Goal: Task Accomplishment & Management: Complete application form

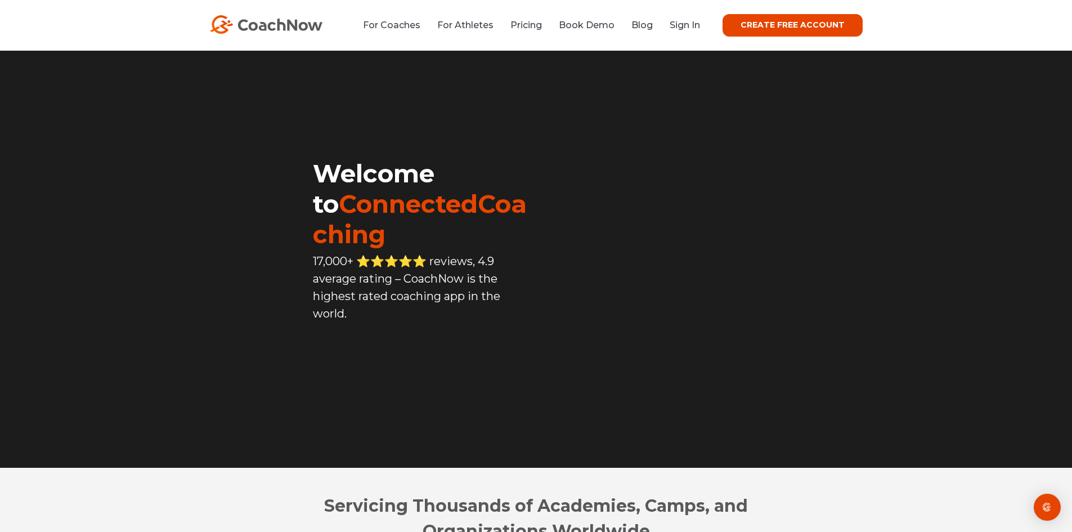
click at [693, 15] on div "For Coaches For Athletes Pricing Book Demo Blog Sign In CREATE FREE ACCOUNT CRE…" at bounding box center [536, 25] width 653 height 23
click at [686, 24] on link "Sign In" at bounding box center [685, 25] width 30 height 11
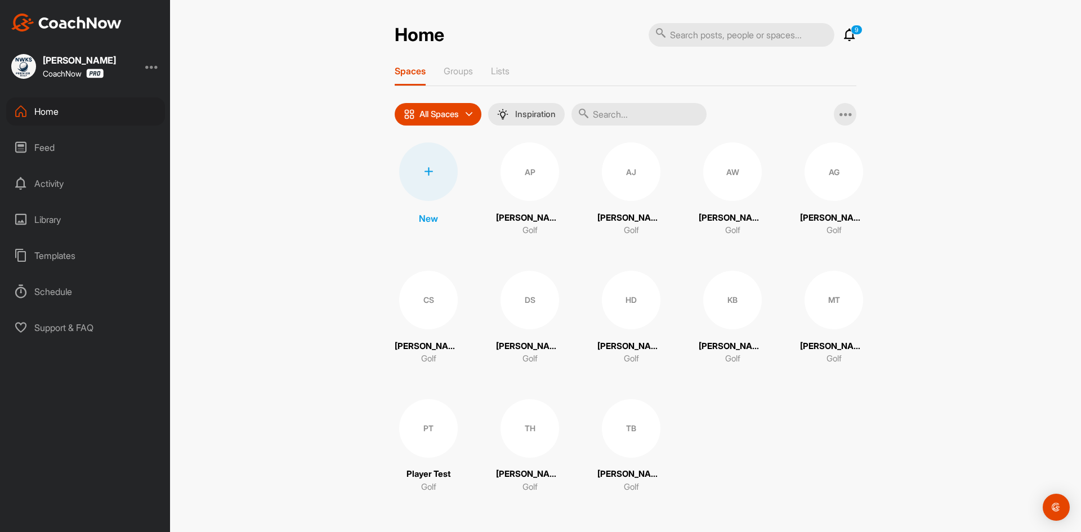
click at [68, 222] on div "Library" at bounding box center [85, 219] width 159 height 28
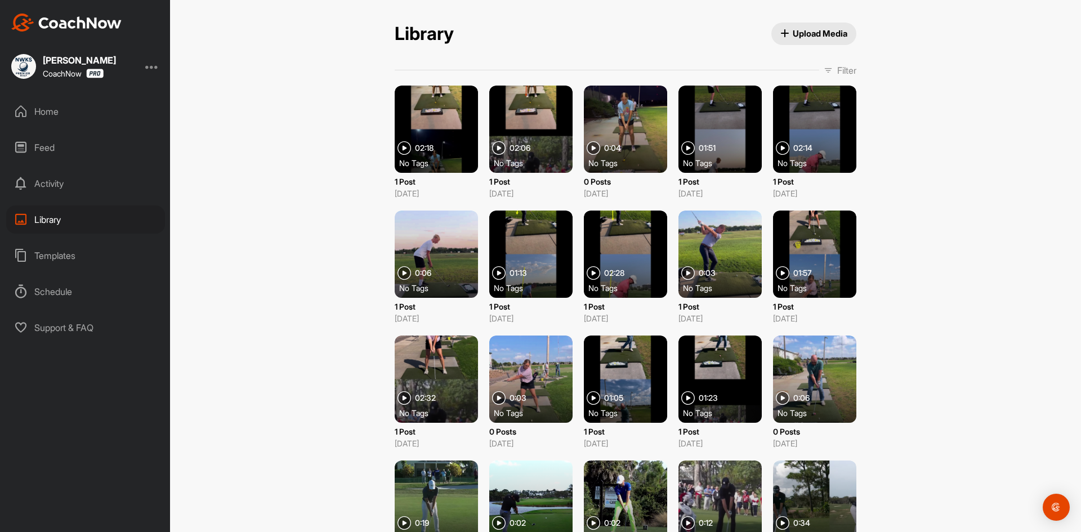
click at [452, 124] on div at bounding box center [436, 129] width 83 height 87
click at [439, 115] on div at bounding box center [436, 129] width 83 height 87
drag, startPoint x: 436, startPoint y: 121, endPoint x: 332, endPoint y: 158, distance: 110.4
click at [332, 158] on div "Library Upload Media Library Upload Media Filter Media Type Images Videos Audio…" at bounding box center [625, 266] width 911 height 532
click at [442, 167] on div "No Tags" at bounding box center [440, 162] width 83 height 11
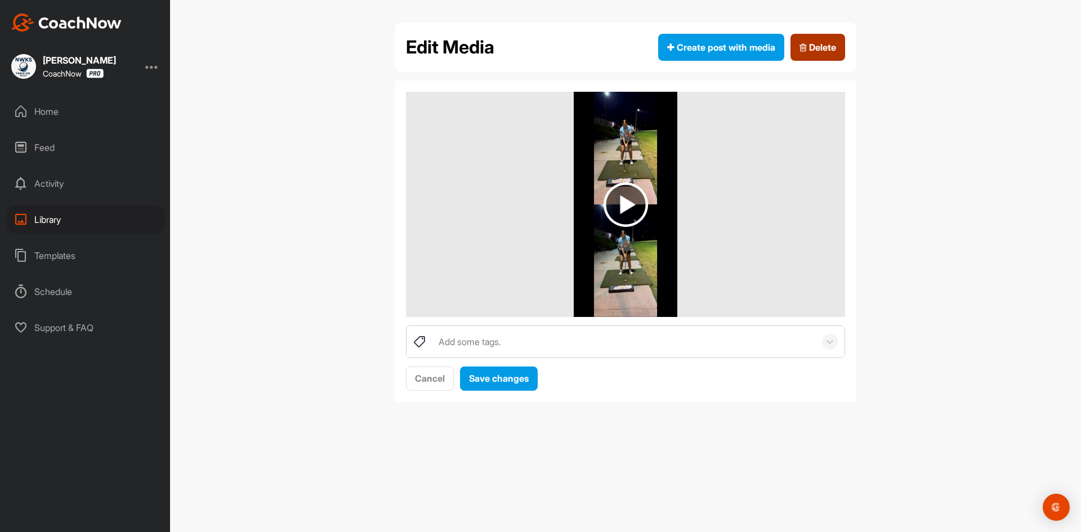
click at [818, 41] on span "Delete" at bounding box center [817, 48] width 37 height 14
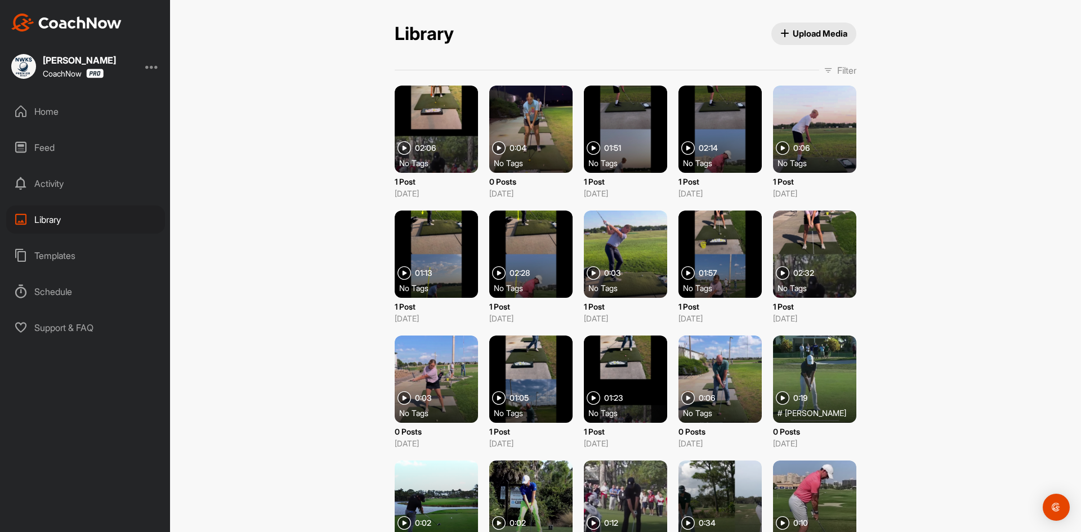
click at [437, 134] on div at bounding box center [436, 129] width 83 height 87
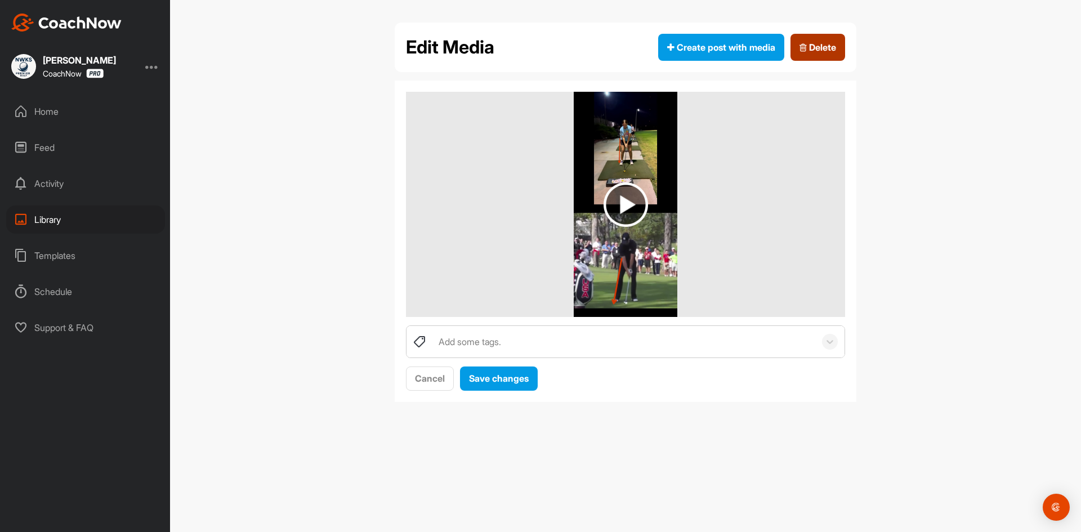
click at [827, 48] on span "Delete" at bounding box center [817, 48] width 37 height 14
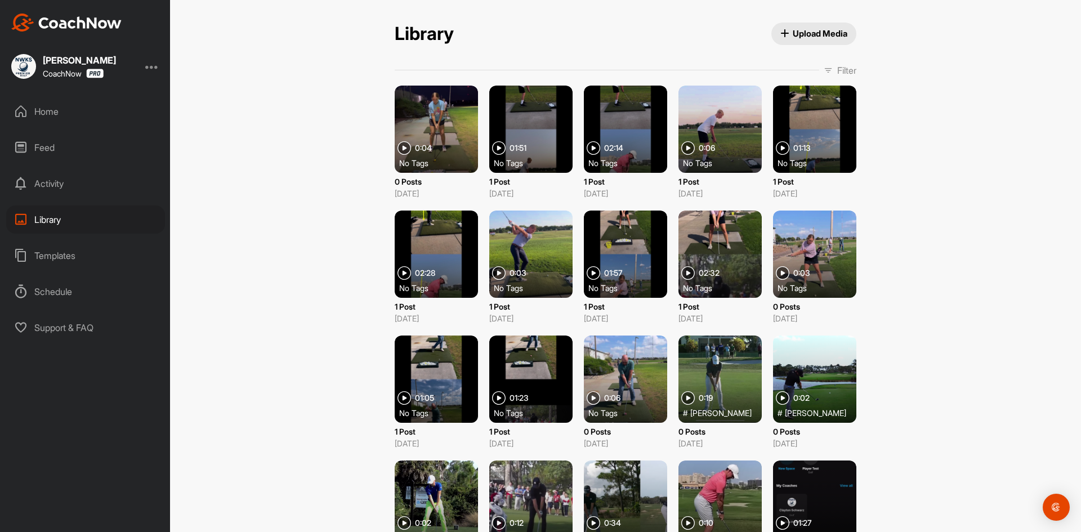
click at [456, 127] on div at bounding box center [436, 129] width 83 height 87
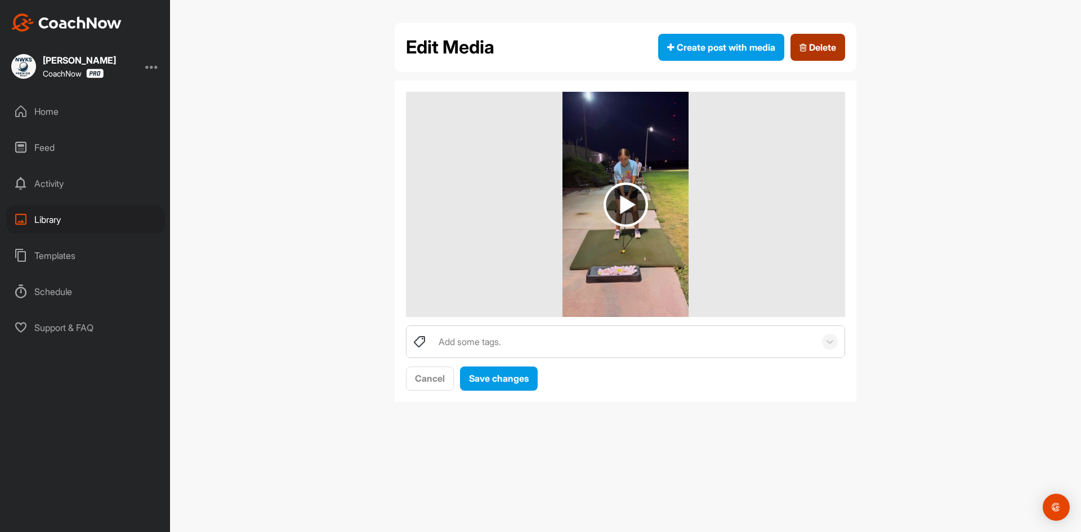
click at [809, 42] on span "Delete" at bounding box center [817, 48] width 37 height 14
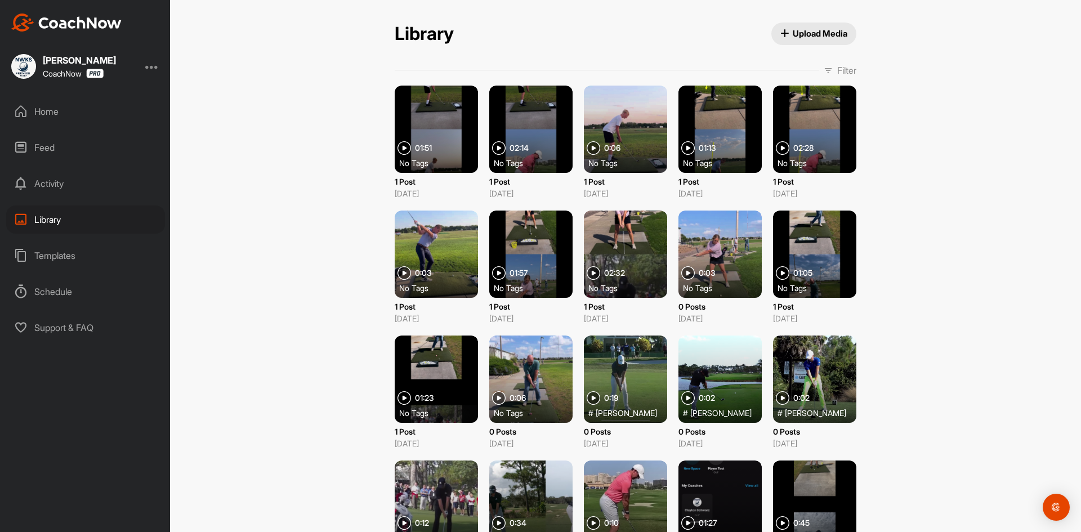
click at [440, 128] on div at bounding box center [436, 129] width 83 height 87
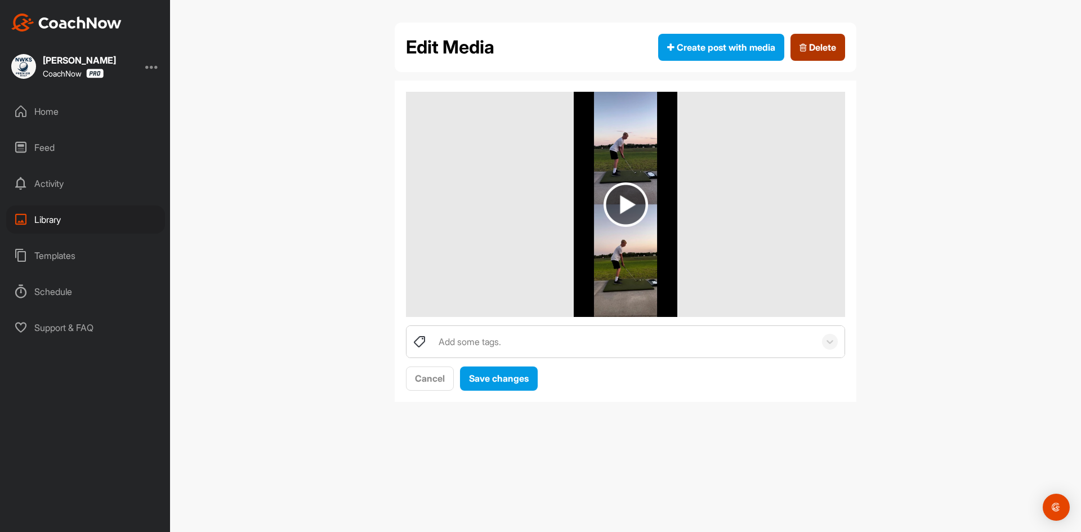
click at [829, 38] on button "Delete" at bounding box center [817, 47] width 55 height 27
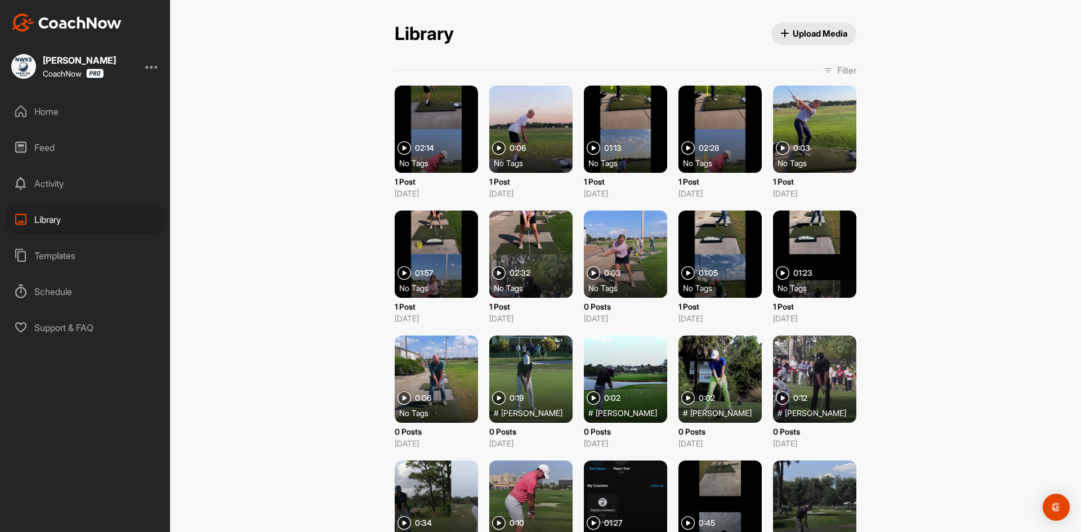
click at [442, 130] on div at bounding box center [436, 129] width 83 height 87
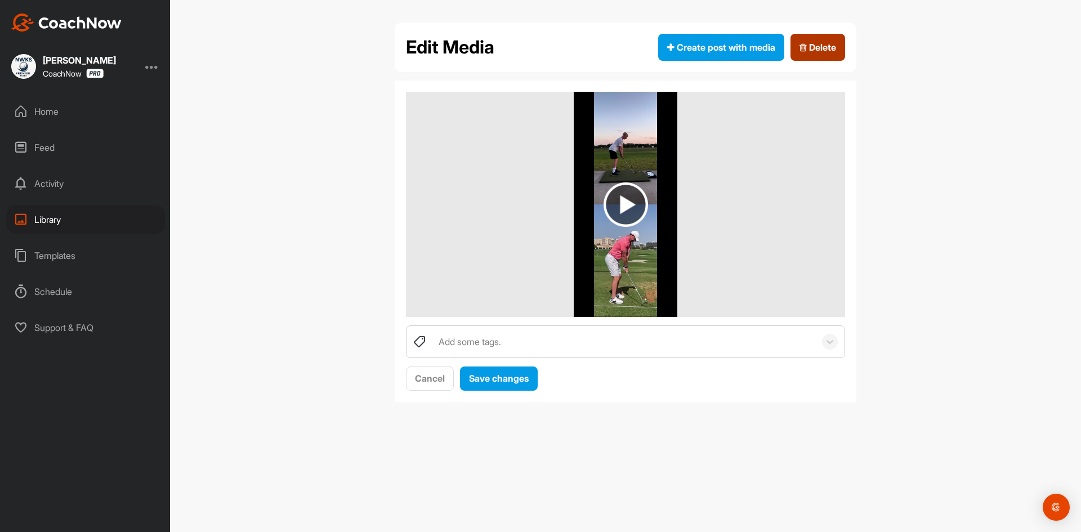
click at [814, 42] on span "Delete" at bounding box center [817, 48] width 37 height 14
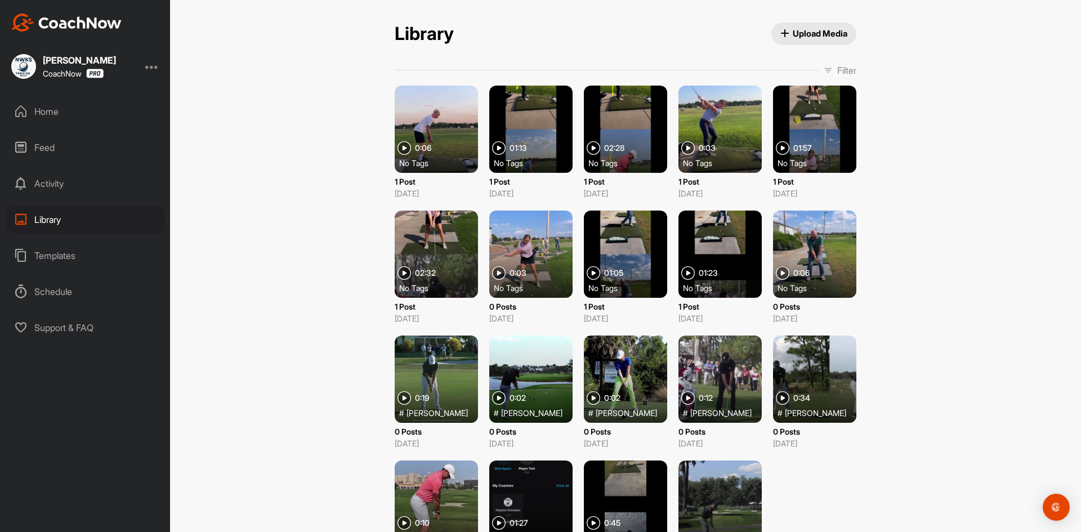
click at [452, 112] on div at bounding box center [436, 129] width 83 height 87
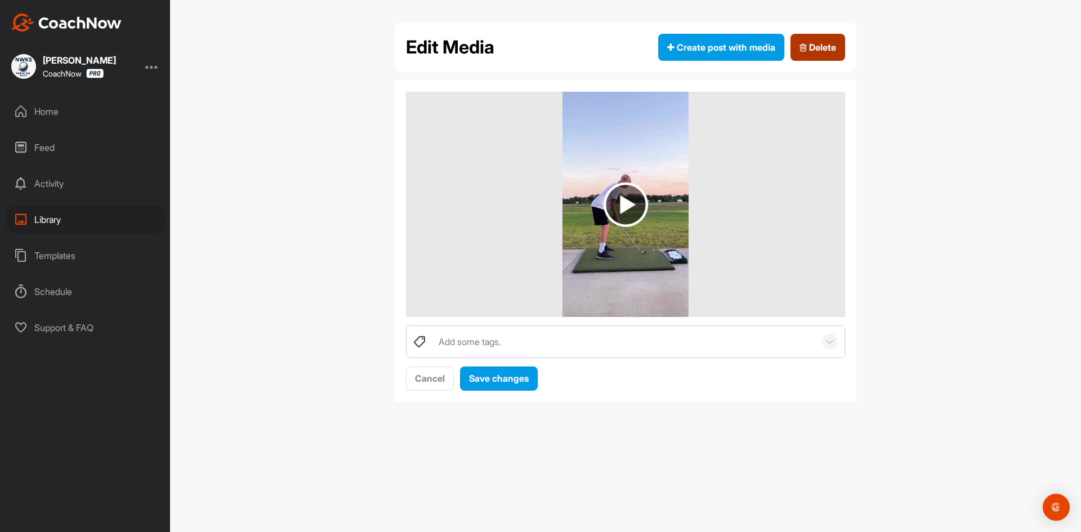
click at [839, 43] on button "Delete" at bounding box center [817, 47] width 55 height 27
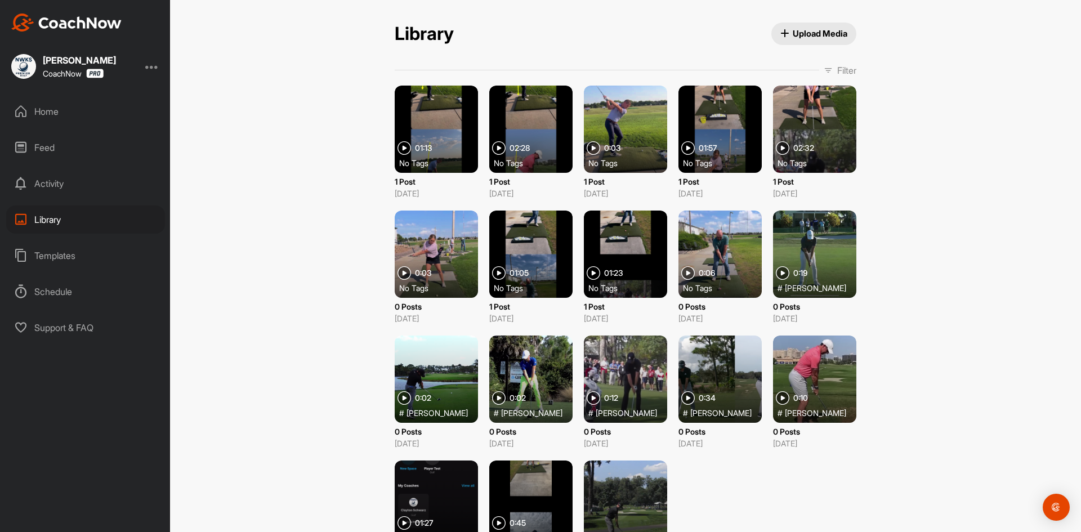
click at [451, 138] on div at bounding box center [436, 129] width 83 height 87
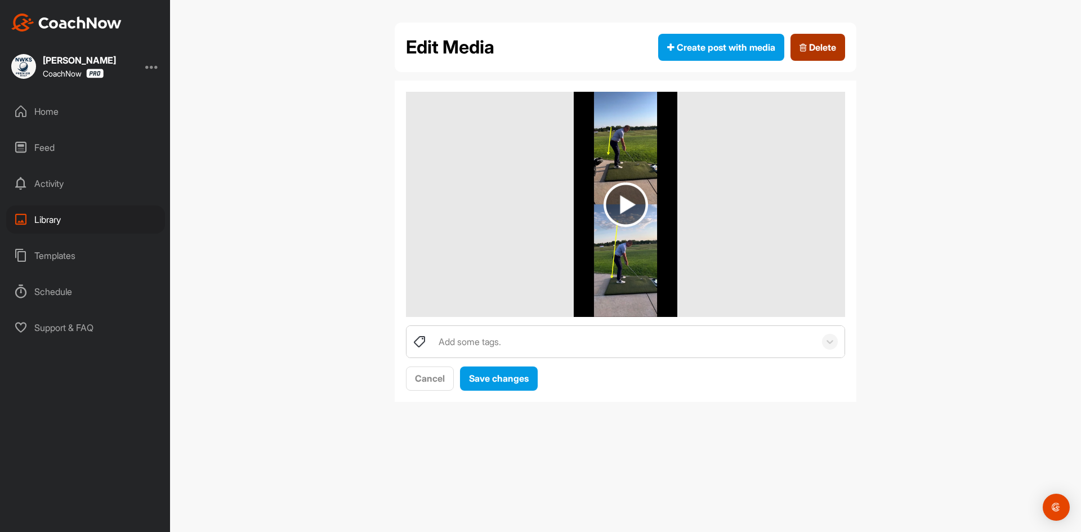
click at [824, 50] on span "Delete" at bounding box center [817, 48] width 37 height 14
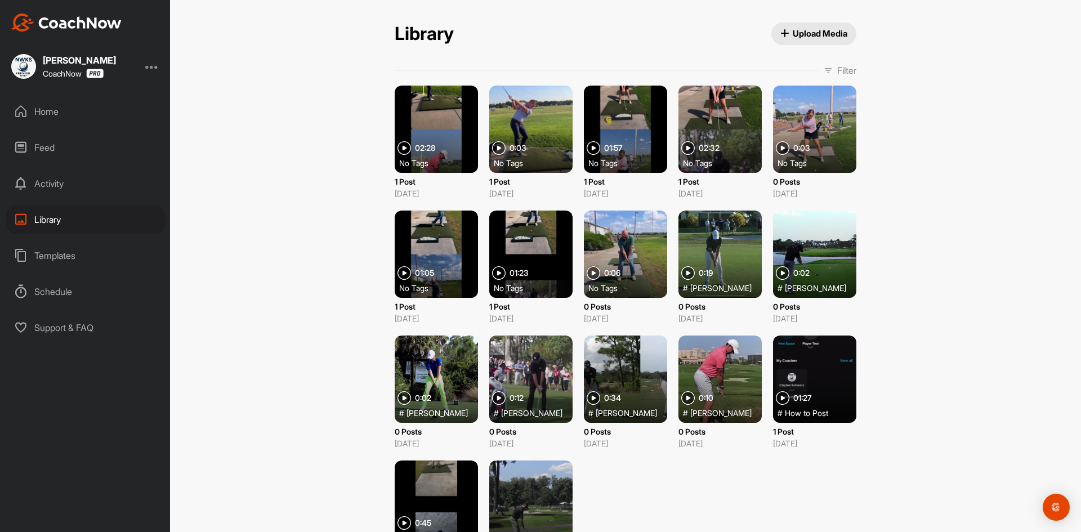
click at [464, 125] on div at bounding box center [436, 129] width 83 height 87
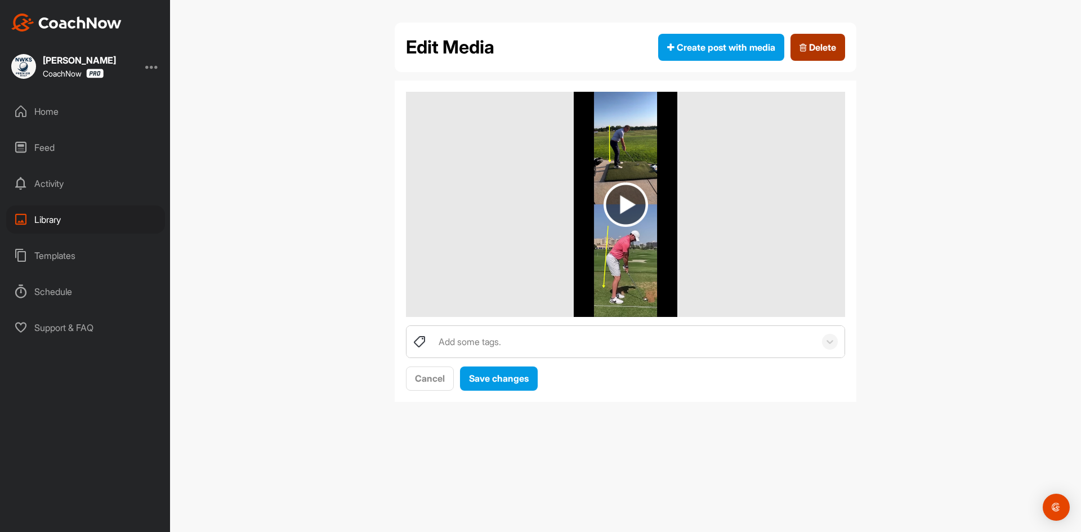
click at [820, 45] on span "Delete" at bounding box center [817, 48] width 37 height 14
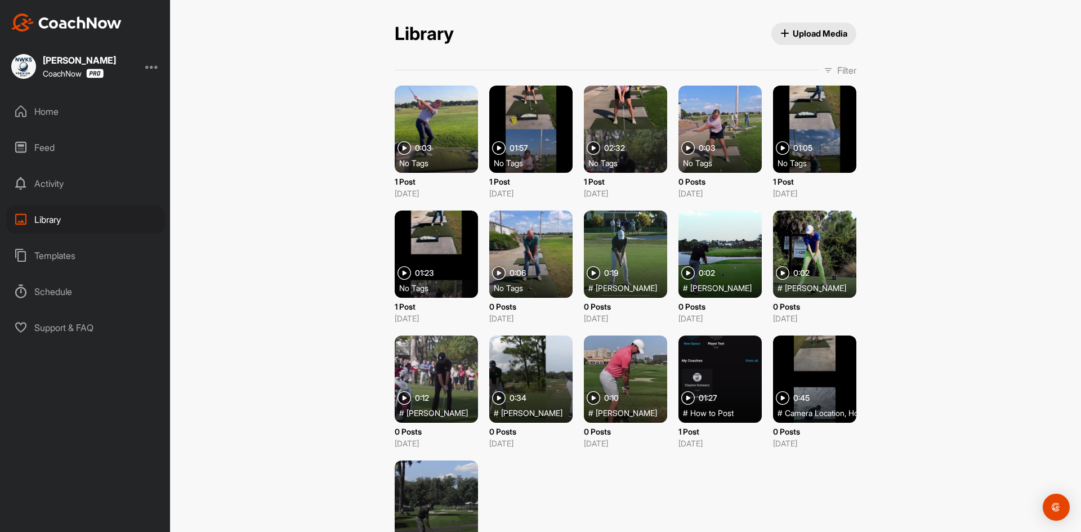
click at [403, 110] on div at bounding box center [436, 129] width 83 height 87
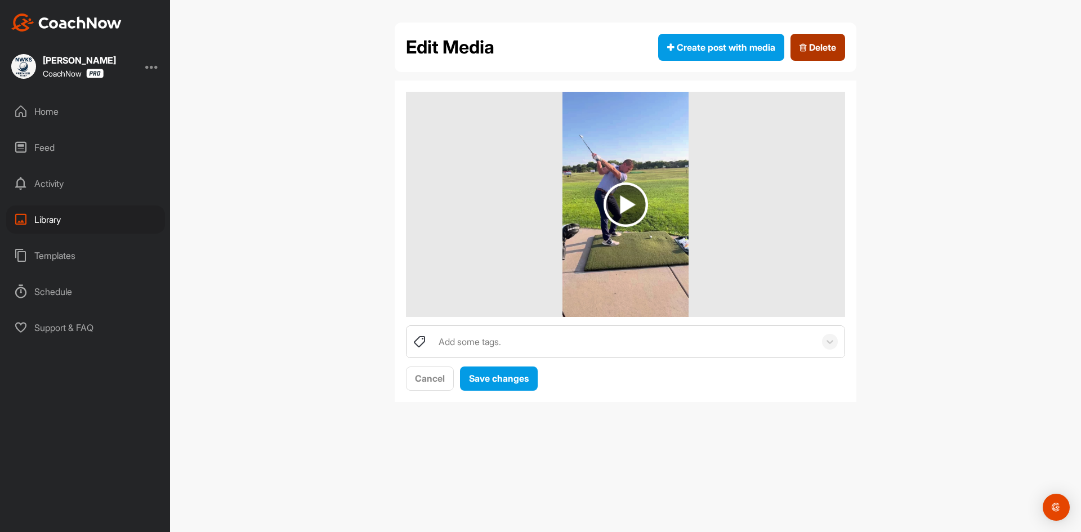
click at [810, 39] on button "Delete" at bounding box center [817, 47] width 55 height 27
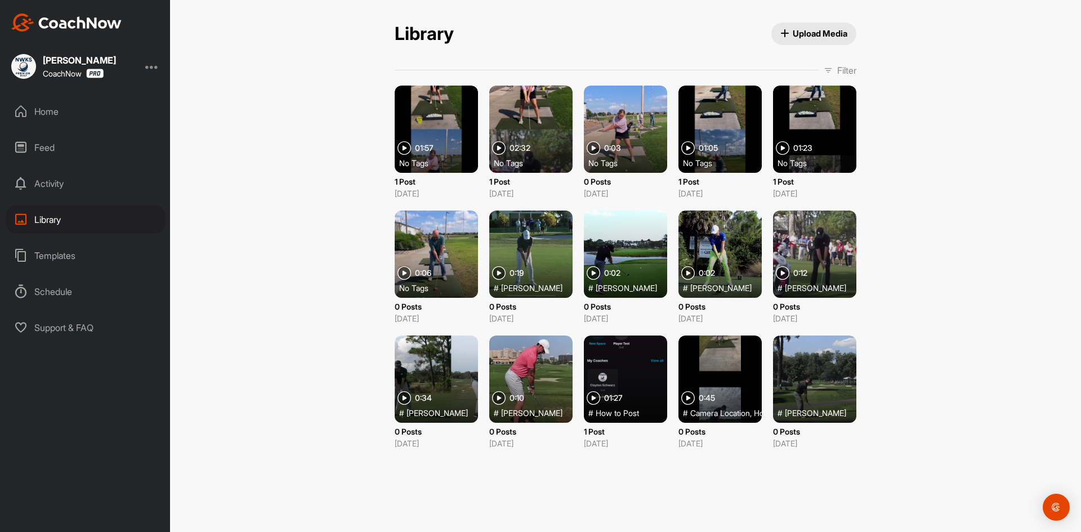
click at [446, 120] on div at bounding box center [436, 129] width 83 height 87
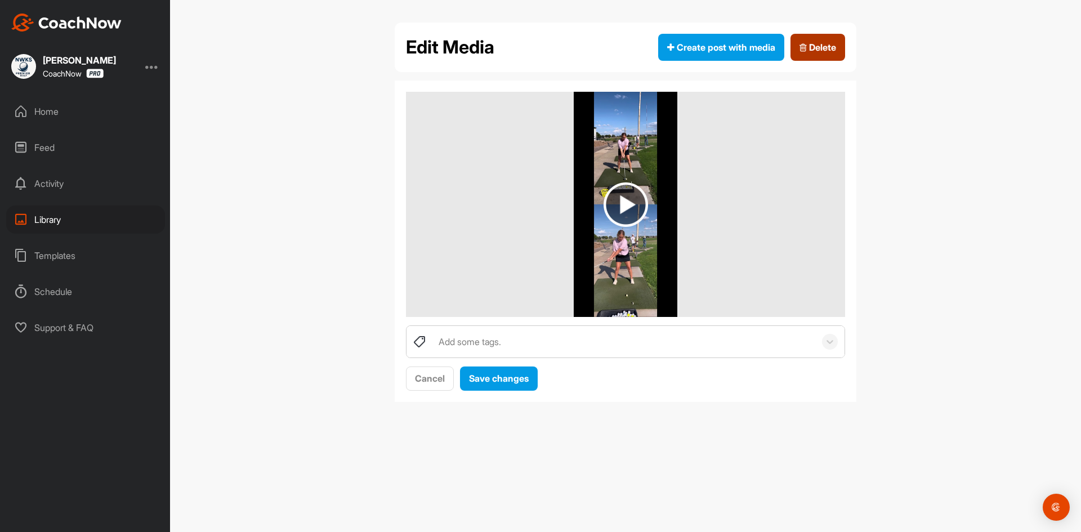
click at [798, 45] on button "Delete" at bounding box center [817, 47] width 55 height 27
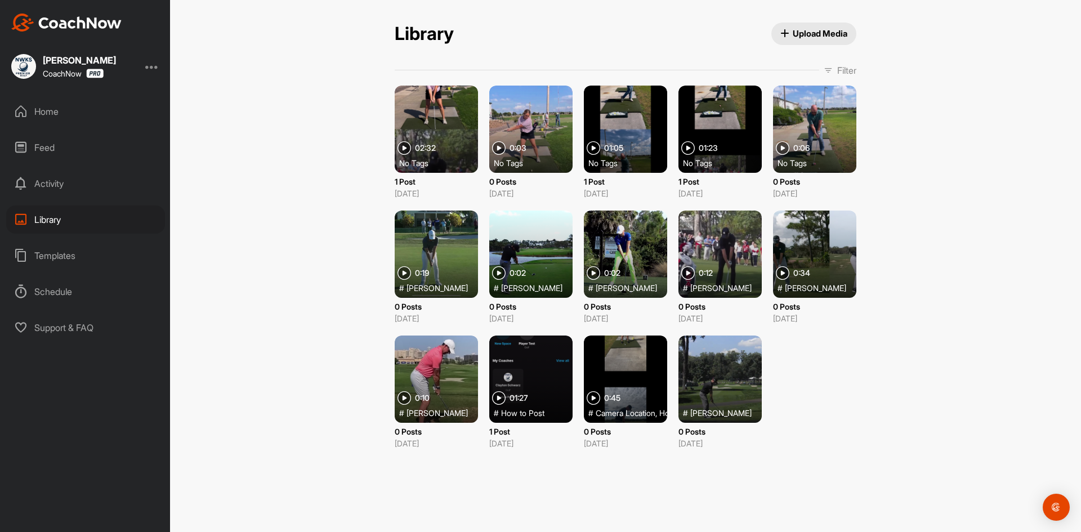
click at [446, 124] on div at bounding box center [436, 129] width 83 height 87
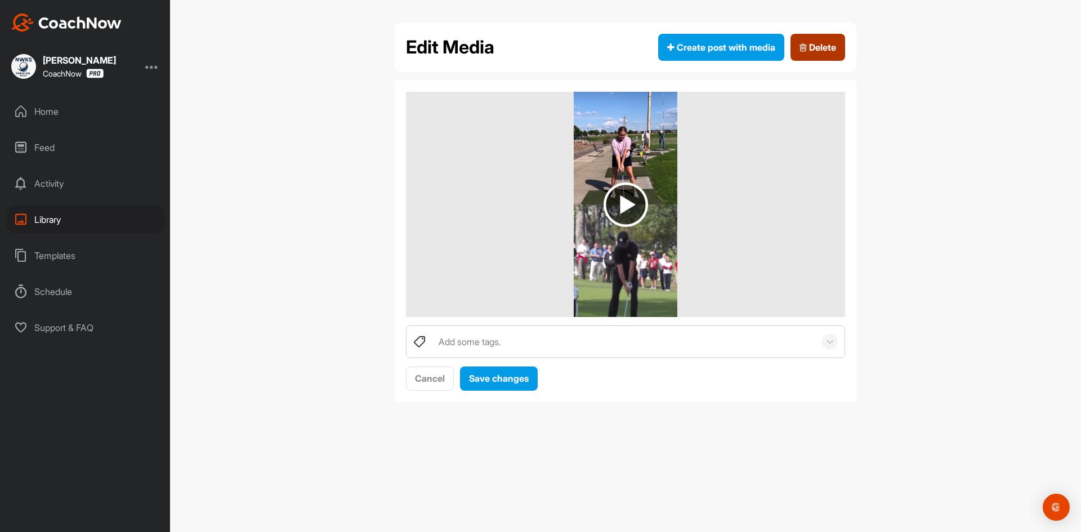
click at [841, 42] on button "Delete" at bounding box center [817, 47] width 55 height 27
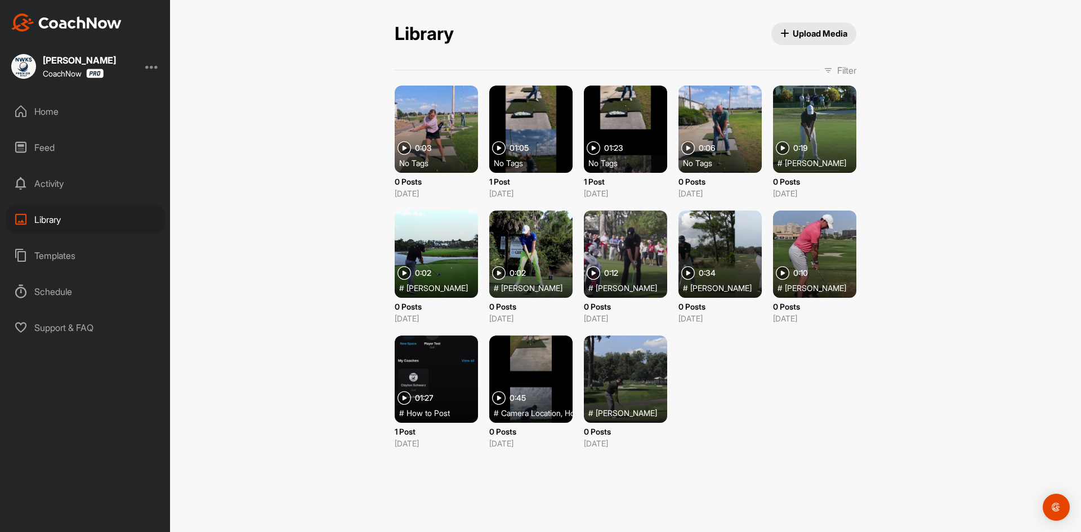
click at [453, 129] on div at bounding box center [436, 129] width 83 height 87
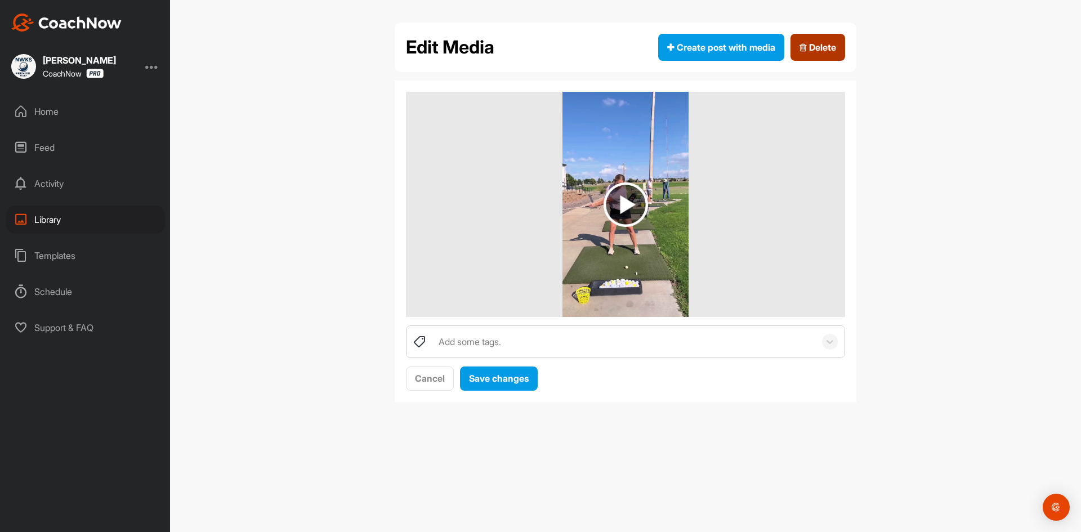
click at [830, 50] on span "Delete" at bounding box center [817, 48] width 37 height 14
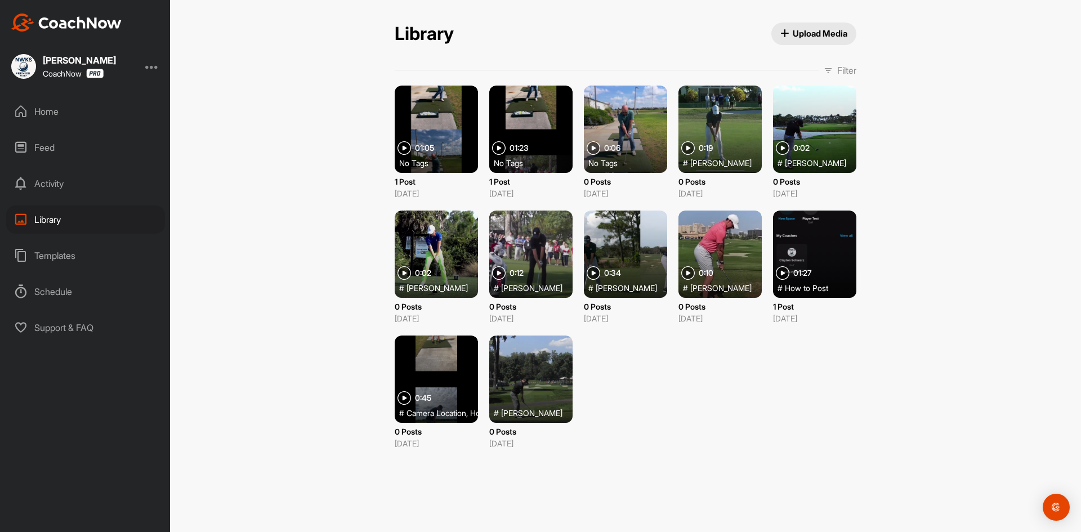
click at [445, 120] on div at bounding box center [436, 129] width 83 height 87
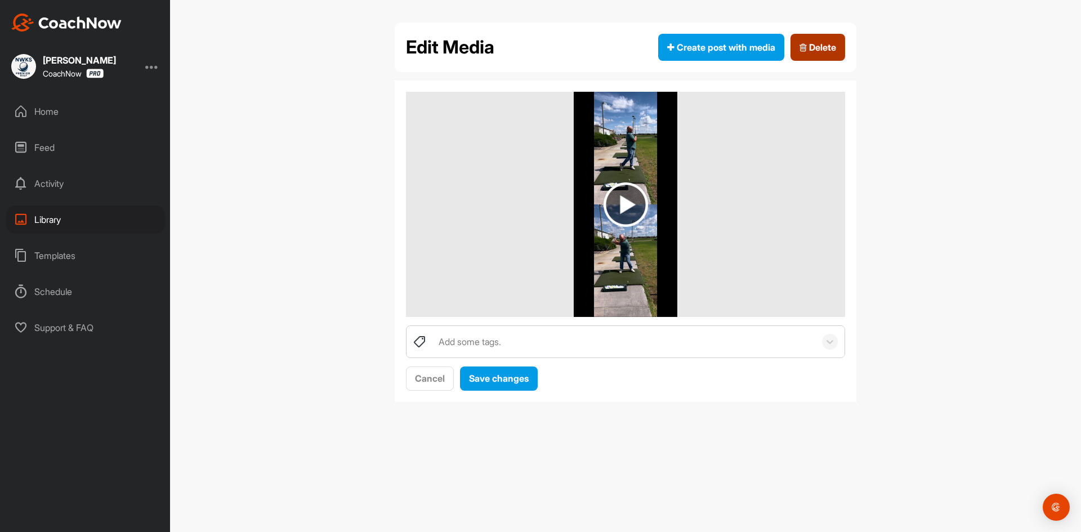
click at [805, 40] on button "Delete" at bounding box center [817, 47] width 55 height 27
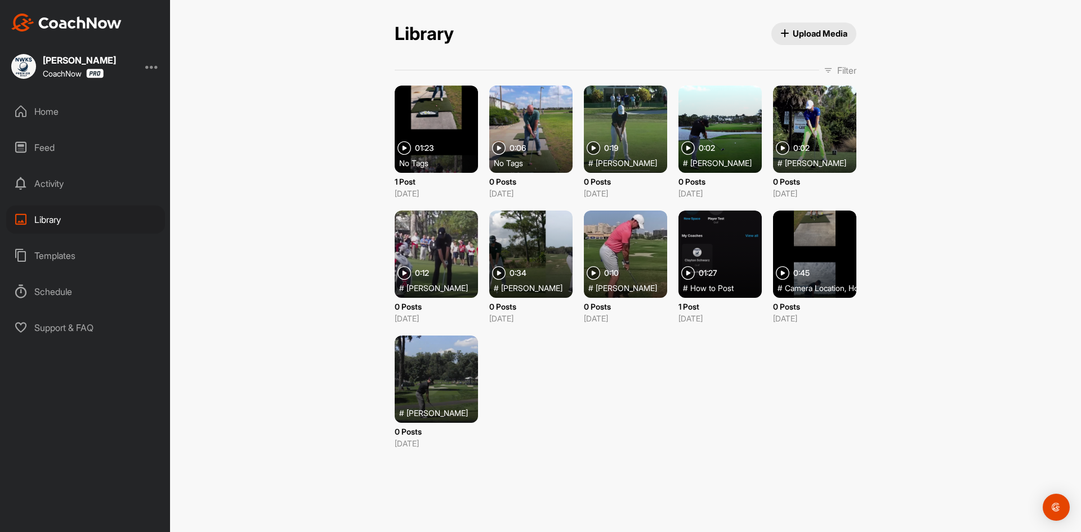
click at [441, 113] on div at bounding box center [436, 129] width 83 height 87
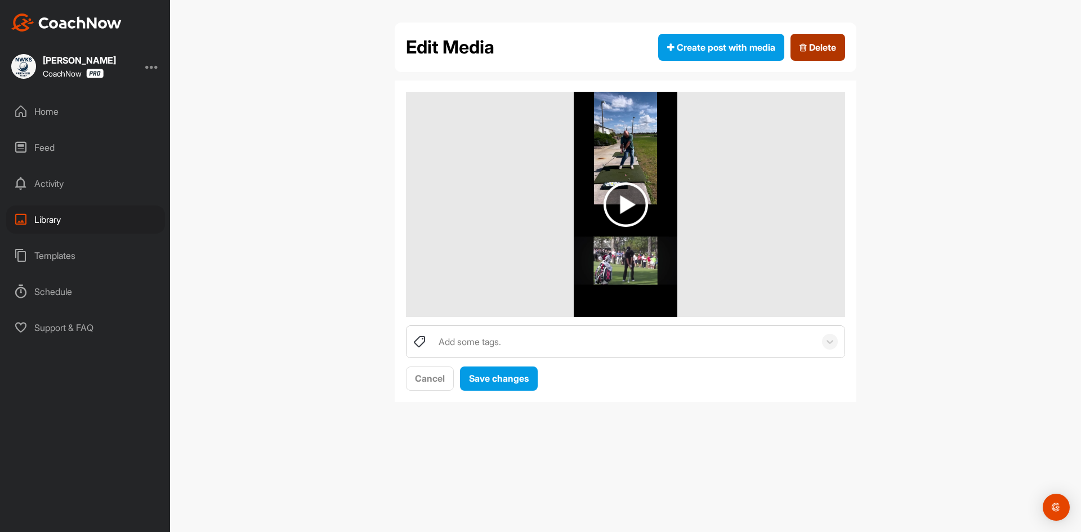
click at [813, 45] on span "Delete" at bounding box center [817, 48] width 37 height 14
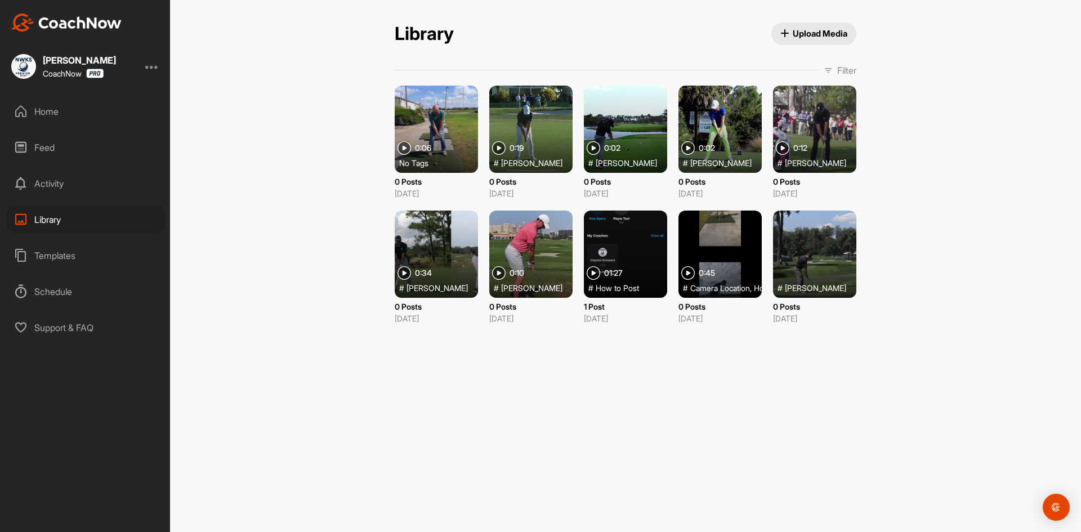
click at [457, 126] on div at bounding box center [436, 129] width 83 height 87
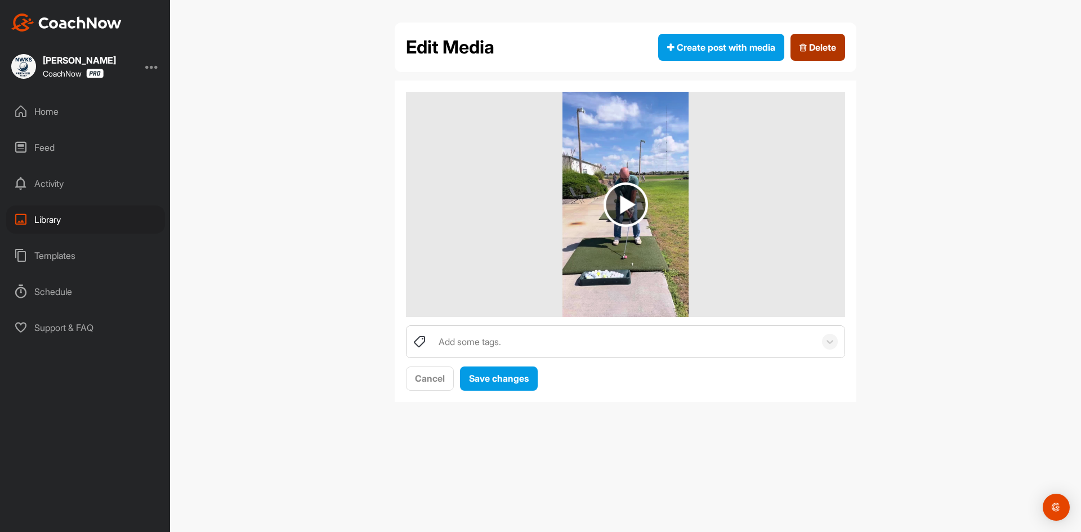
click at [809, 46] on span "Delete" at bounding box center [817, 48] width 37 height 14
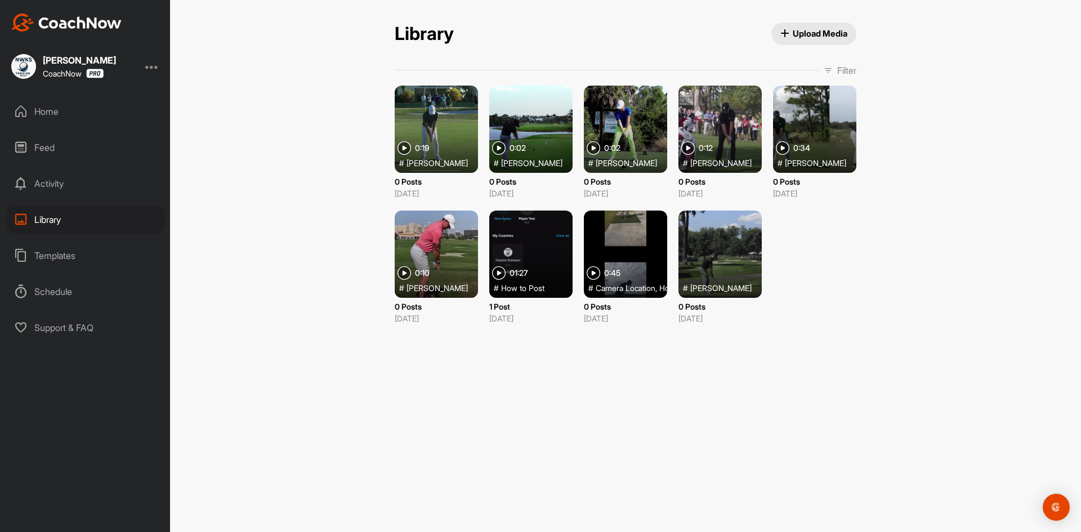
click at [337, 163] on div "Library Upload Media Library Upload Media Filter Media Type Images Videos Audio…" at bounding box center [625, 266] width 911 height 532
click at [69, 114] on div "Home" at bounding box center [85, 111] width 159 height 28
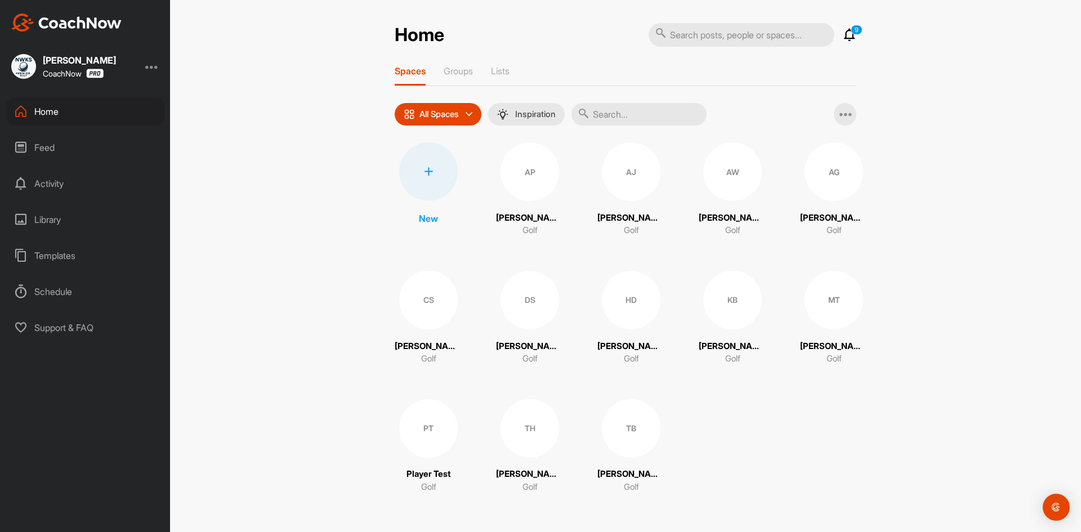
click at [429, 178] on div at bounding box center [428, 171] width 59 height 59
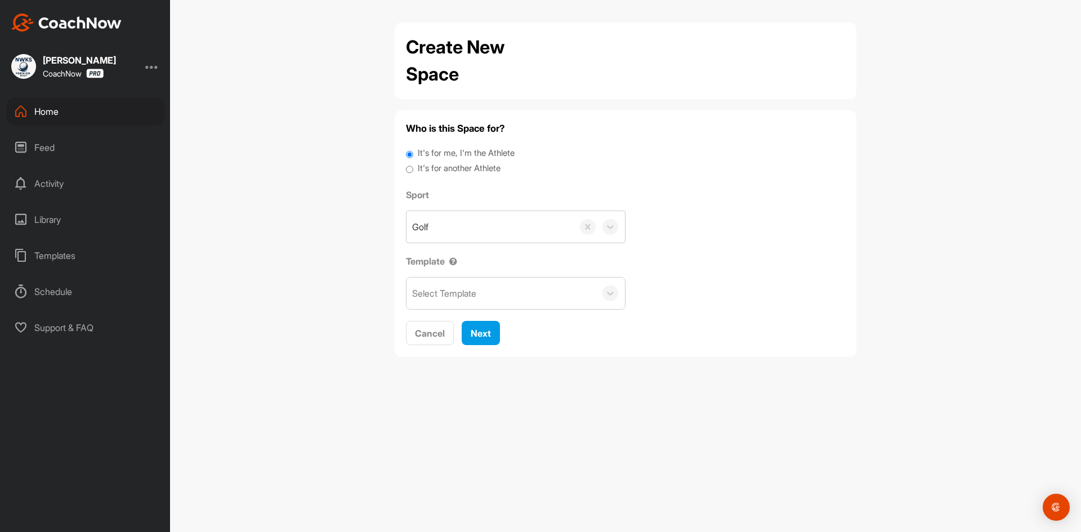
click at [447, 171] on label "It's for another Athlete" at bounding box center [459, 168] width 83 height 13
click at [413, 171] on input "It's for another Athlete" at bounding box center [409, 169] width 7 height 15
radio input "true"
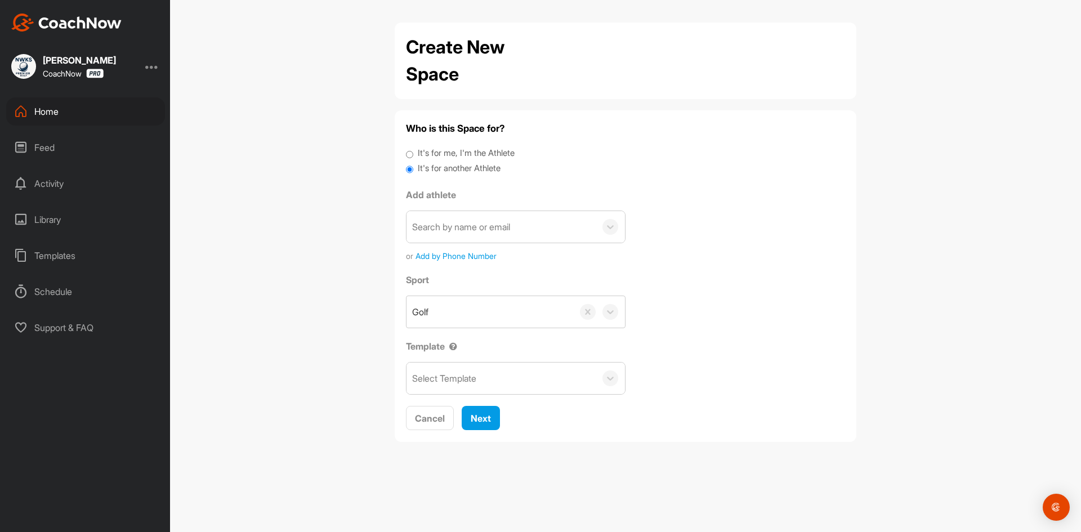
click at [451, 232] on div "Search by name or email" at bounding box center [461, 227] width 98 height 14
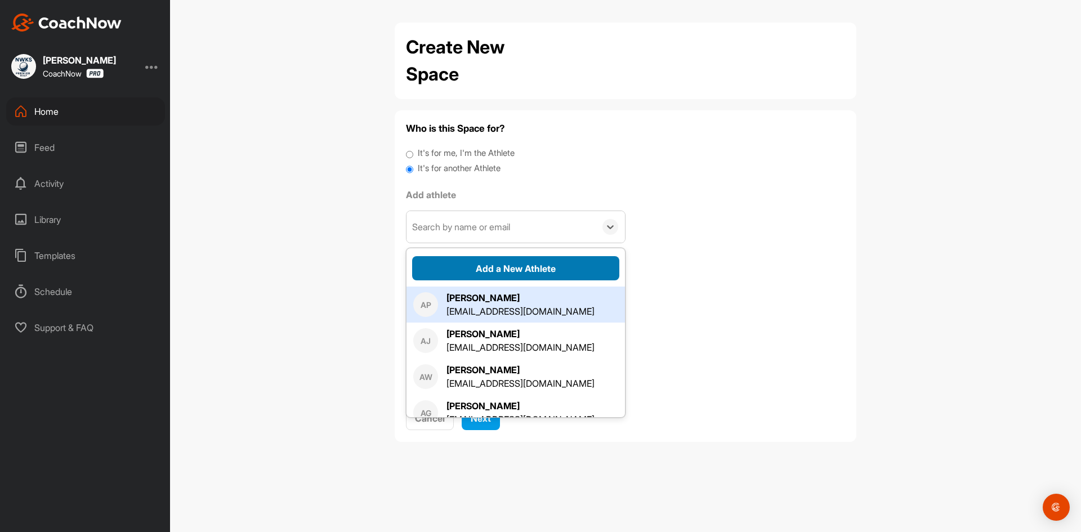
click at [514, 270] on button "Add a New Athlete" at bounding box center [515, 268] width 207 height 24
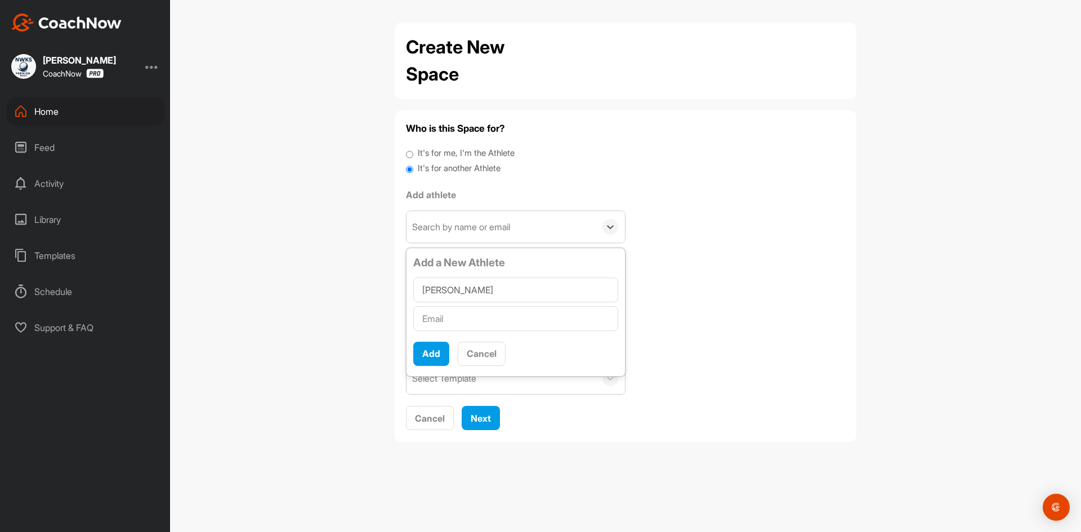
type input "[PERSON_NAME]"
type input "[EMAIL_ADDRESS][DOMAIN_NAME]"
click at [423, 362] on button "Add" at bounding box center [431, 354] width 36 height 24
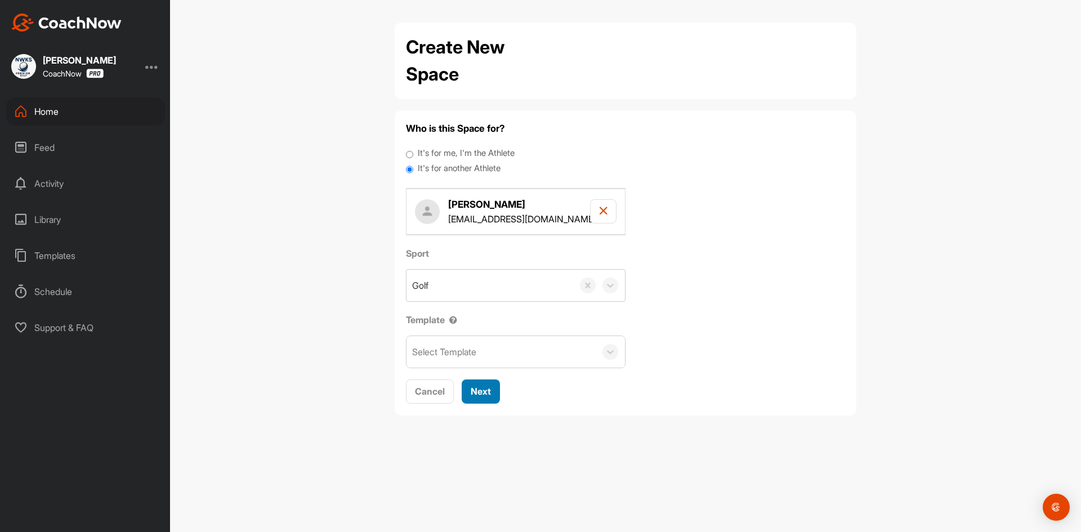
click at [480, 388] on span "Next" at bounding box center [481, 391] width 20 height 11
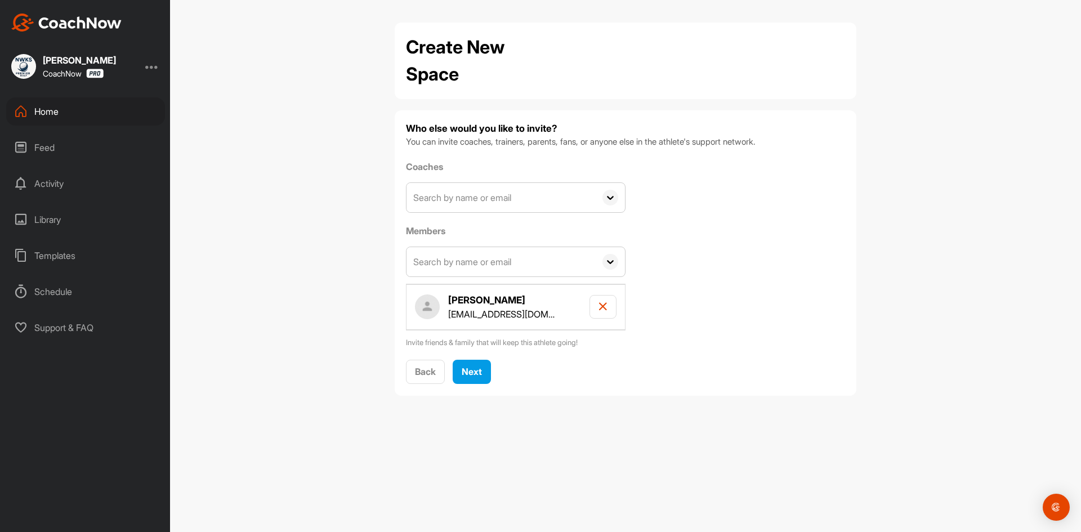
click at [552, 256] on input "text" at bounding box center [500, 261] width 189 height 29
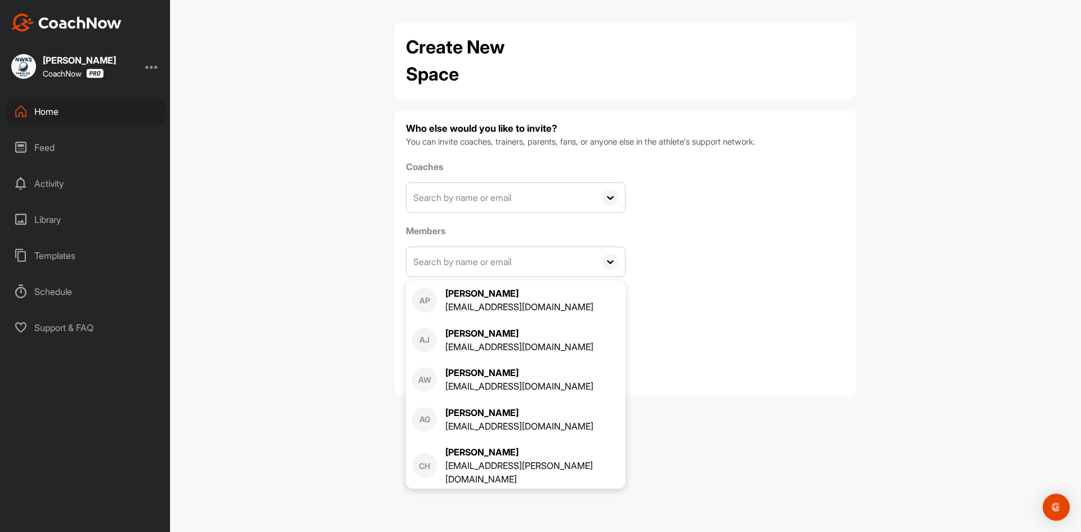
click at [552, 256] on input "text" at bounding box center [500, 261] width 189 height 29
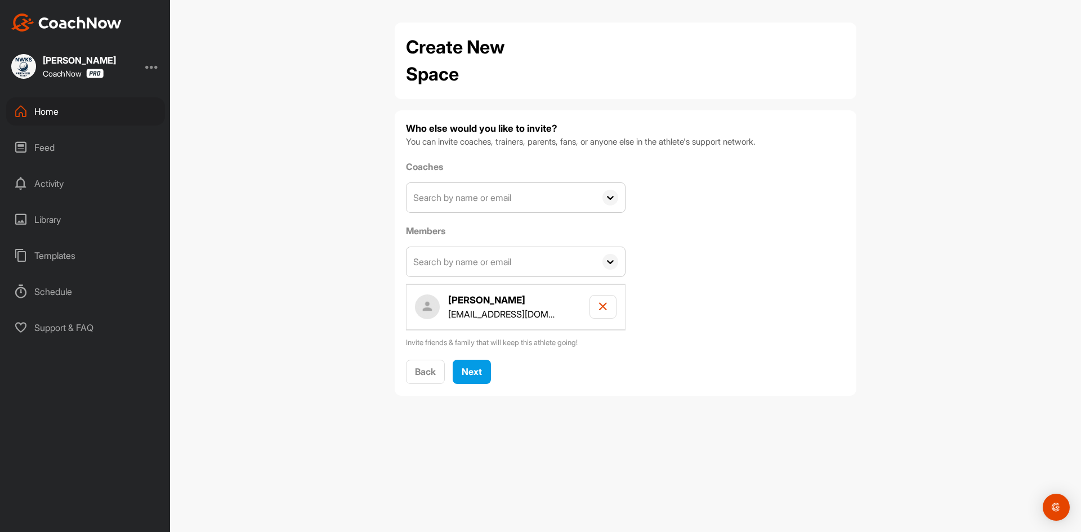
click at [521, 259] on input "text" at bounding box center [500, 261] width 189 height 29
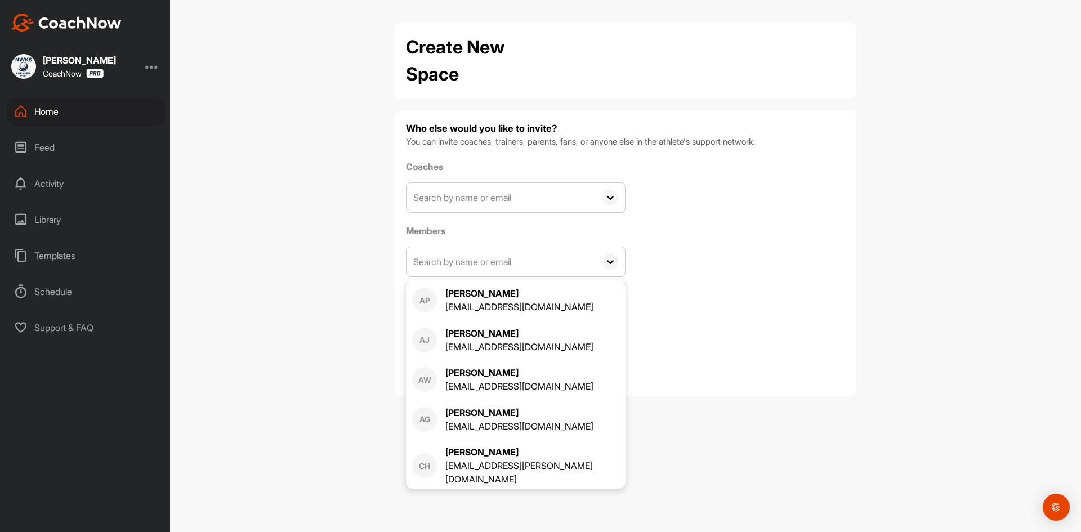
click at [516, 253] on input "text" at bounding box center [500, 261] width 189 height 29
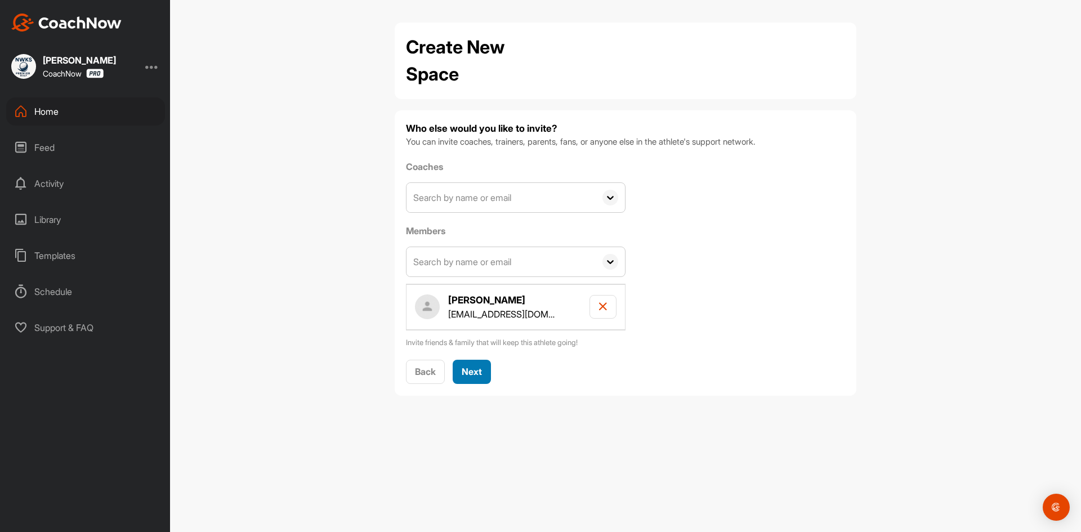
click at [469, 369] on span "Next" at bounding box center [472, 371] width 20 height 11
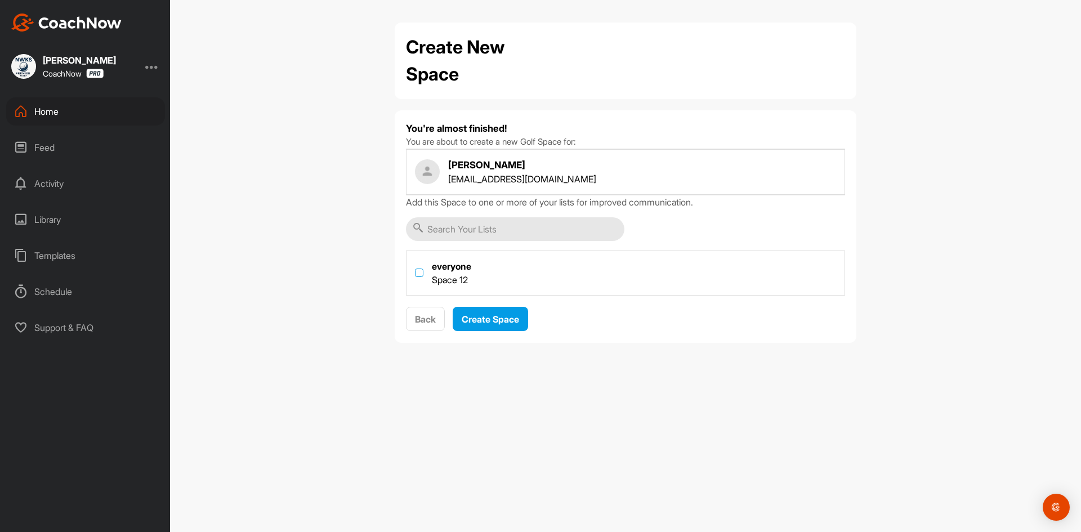
click at [418, 271] on label at bounding box center [419, 272] width 8 height 8
click at [415, 269] on input "checkbox" at bounding box center [415, 268] width 1 height 1
checkbox input "true"
click at [486, 317] on span "Create Space" at bounding box center [490, 319] width 57 height 11
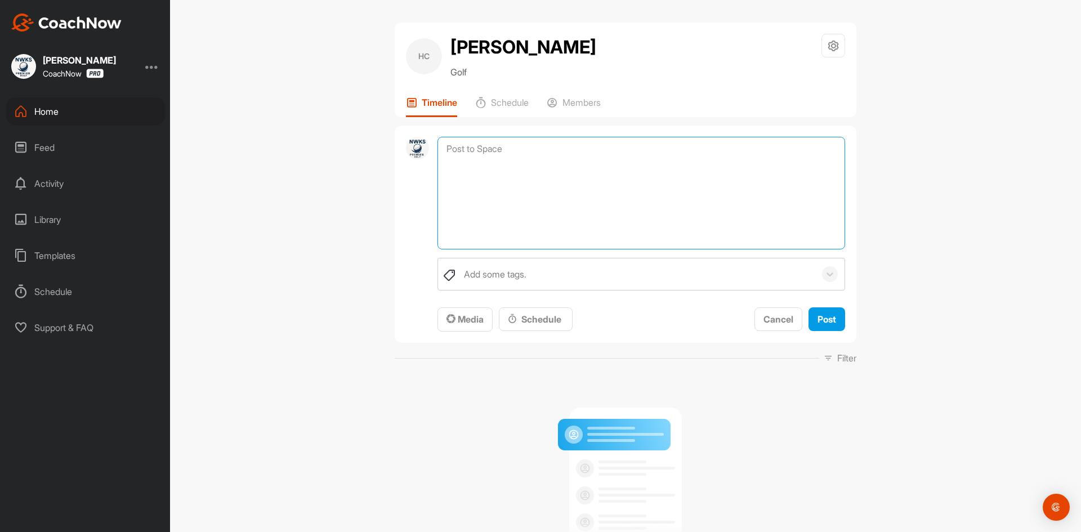
click at [518, 147] on textarea at bounding box center [640, 193] width 407 height 113
type textarea "lesson 17"
click at [821, 311] on button "Post" at bounding box center [826, 319] width 37 height 24
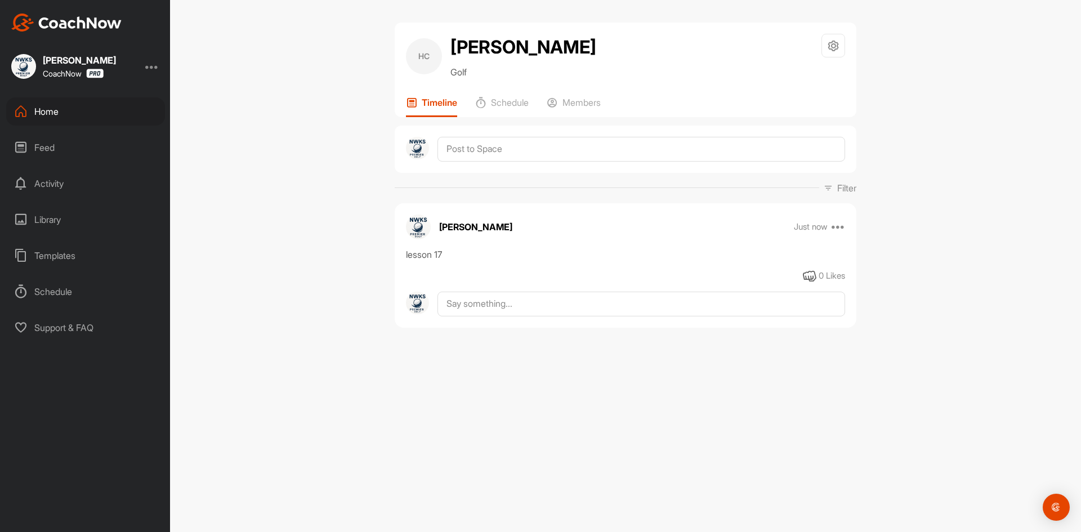
click at [51, 106] on div "Home" at bounding box center [85, 111] width 159 height 28
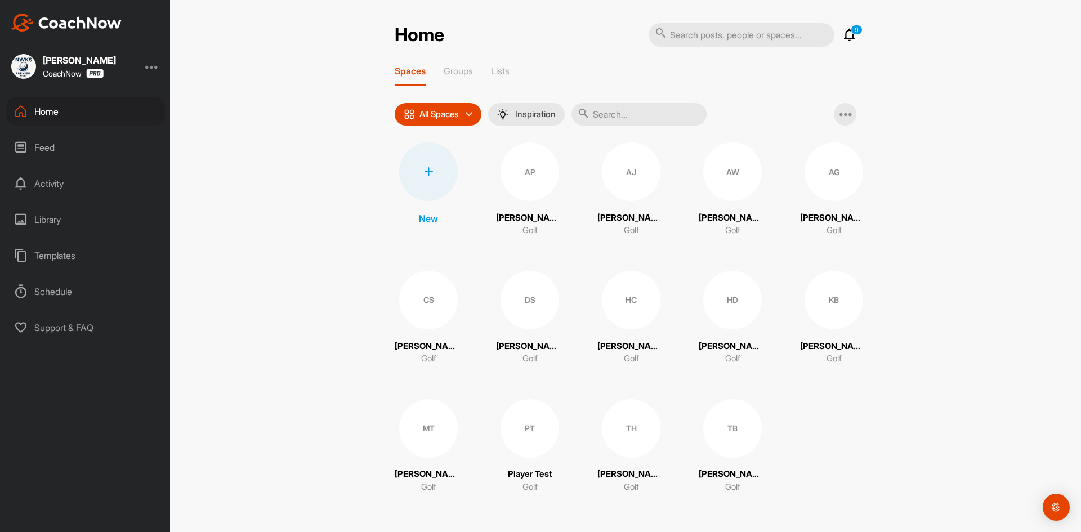
click at [427, 178] on div at bounding box center [428, 171] width 59 height 59
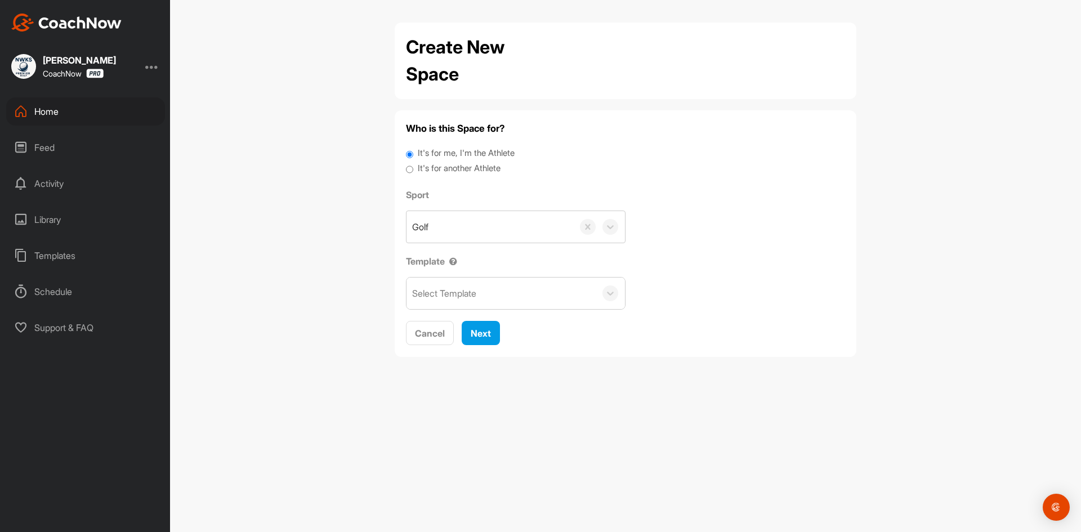
click at [440, 169] on label "It's for another Athlete" at bounding box center [459, 168] width 83 height 13
click at [413, 169] on input "It's for another Athlete" at bounding box center [409, 169] width 7 height 15
radio input "true"
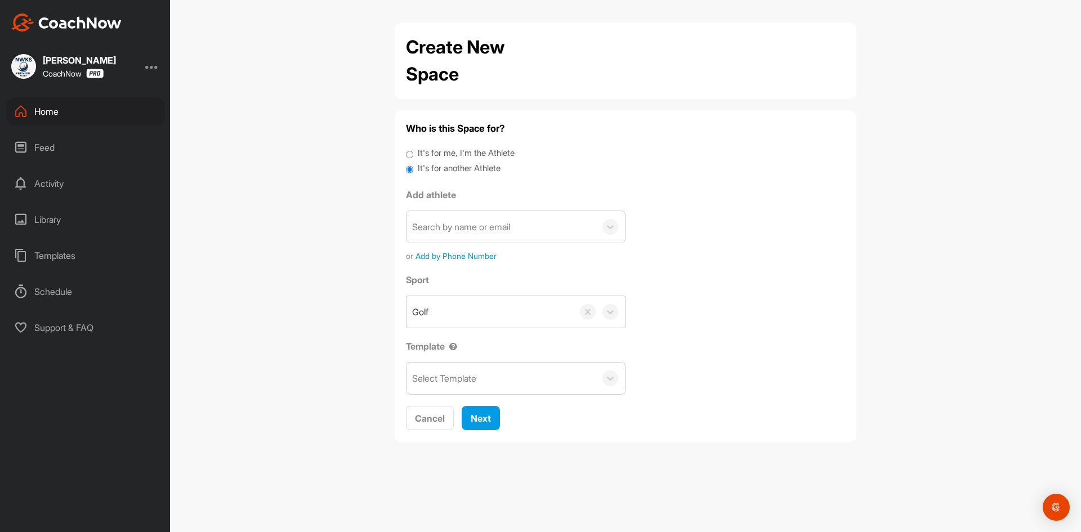
click at [477, 221] on div "Search by name or email" at bounding box center [461, 227] width 98 height 14
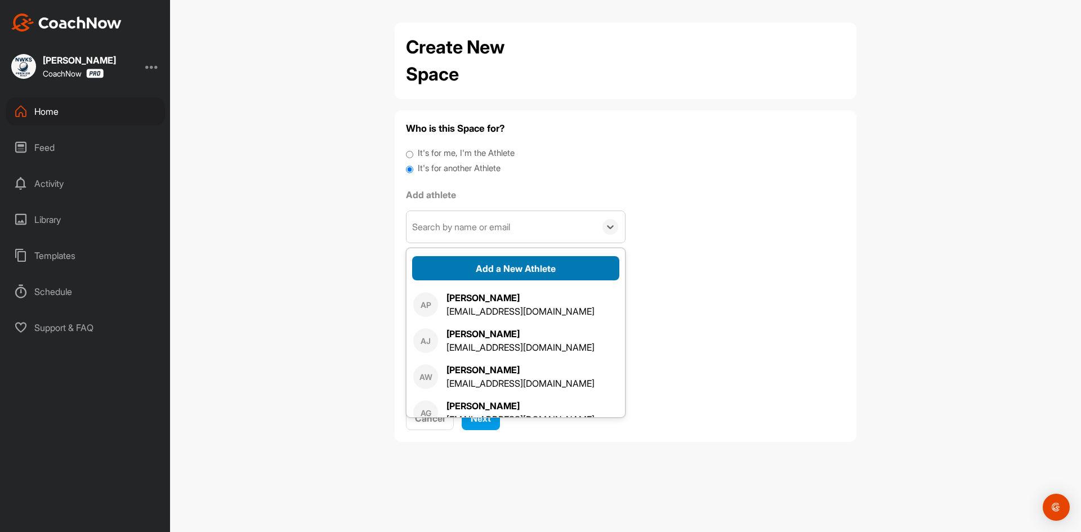
click at [494, 272] on button "Add a New Athlete" at bounding box center [515, 268] width 207 height 24
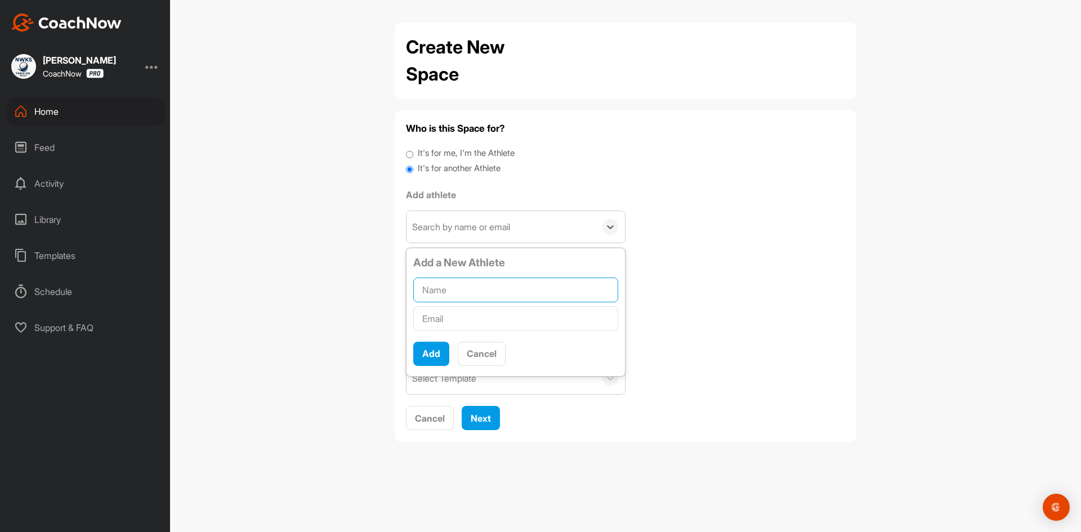
click at [471, 289] on input "text" at bounding box center [515, 289] width 205 height 25
type input "[PERSON_NAME]"
click at [452, 326] on input "text" at bounding box center [515, 318] width 205 height 25
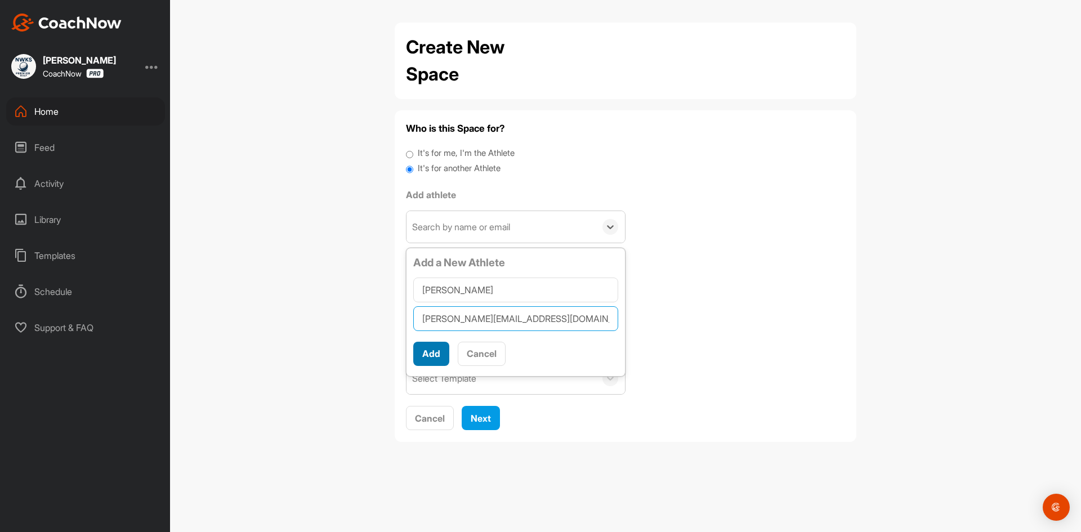
type input "[PERSON_NAME][EMAIL_ADDRESS][DOMAIN_NAME]"
click at [423, 358] on button "Add" at bounding box center [431, 354] width 36 height 24
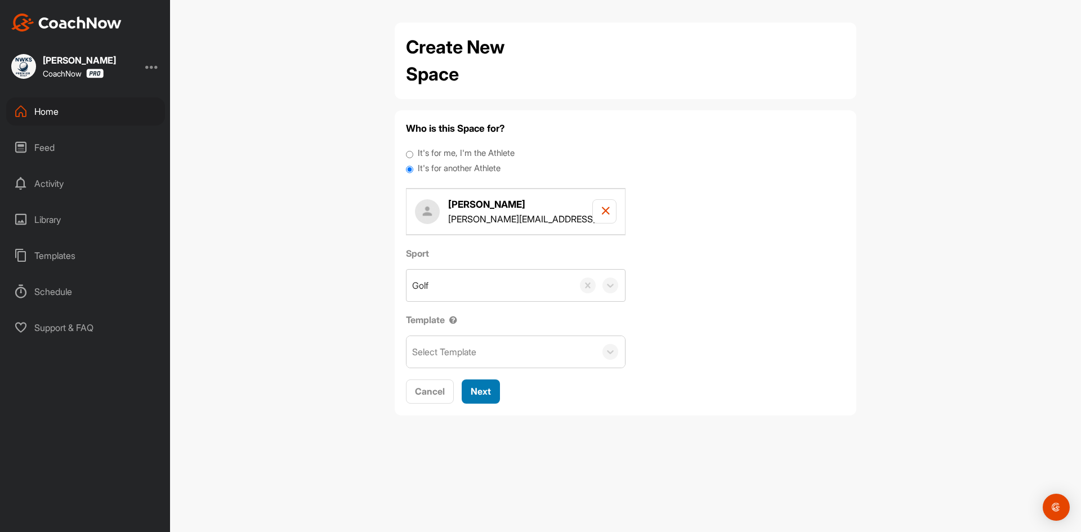
click at [480, 391] on span "Next" at bounding box center [481, 391] width 20 height 11
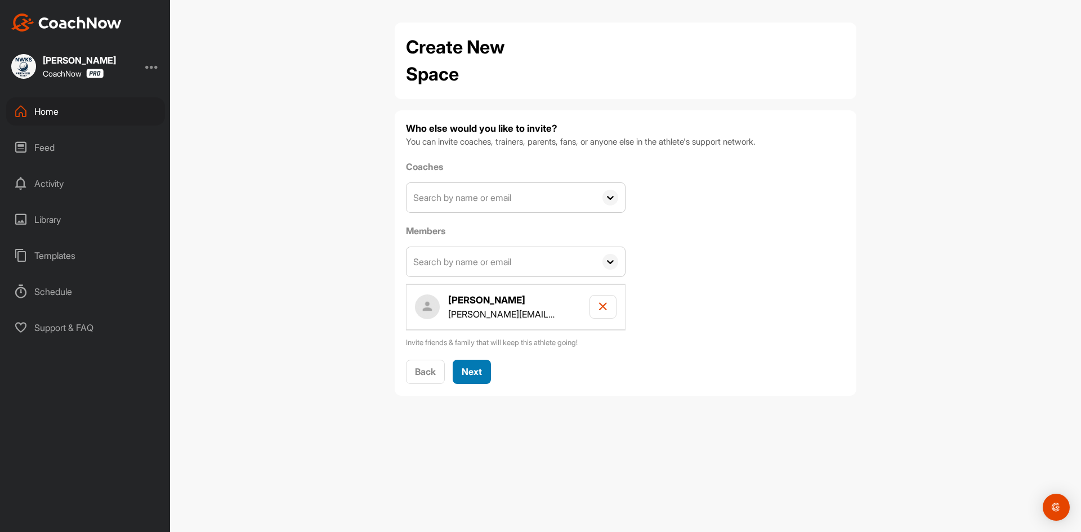
click at [469, 374] on span "Next" at bounding box center [472, 371] width 20 height 11
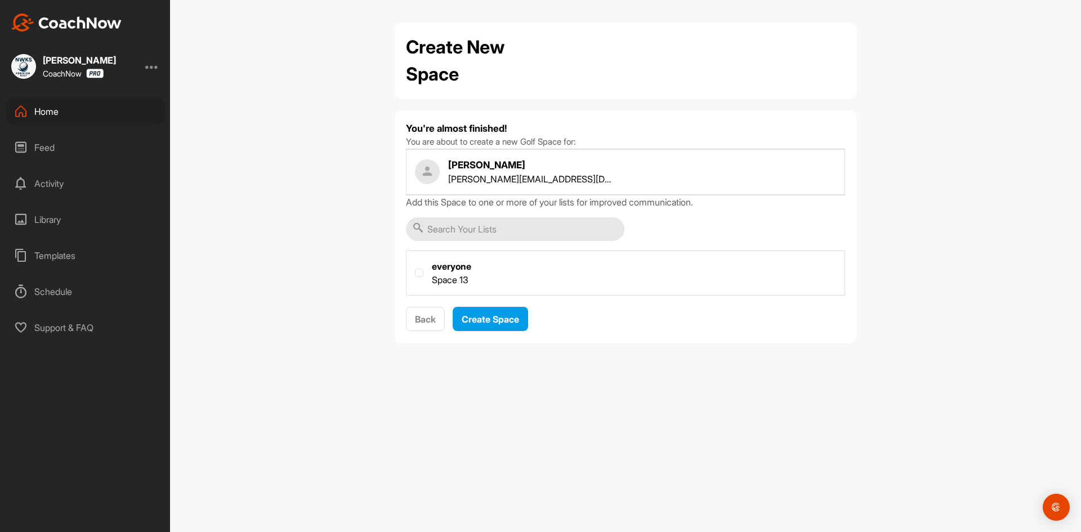
click at [415, 267] on label at bounding box center [625, 272] width 438 height 42
click at [415, 268] on input "checkbox" at bounding box center [415, 268] width 1 height 1
checkbox input "true"
click at [490, 316] on span "Create Space" at bounding box center [490, 319] width 57 height 11
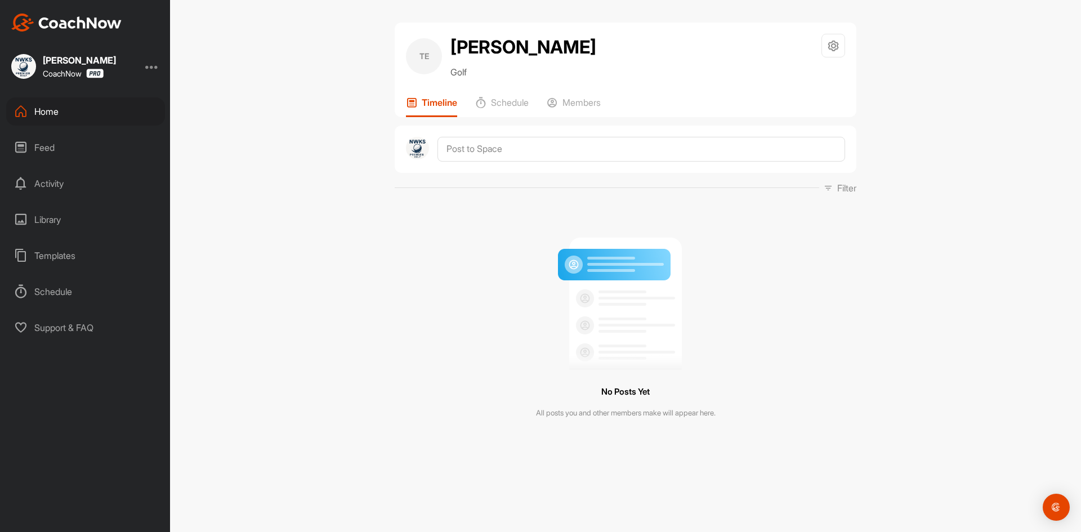
click at [83, 109] on div "Home" at bounding box center [85, 111] width 159 height 28
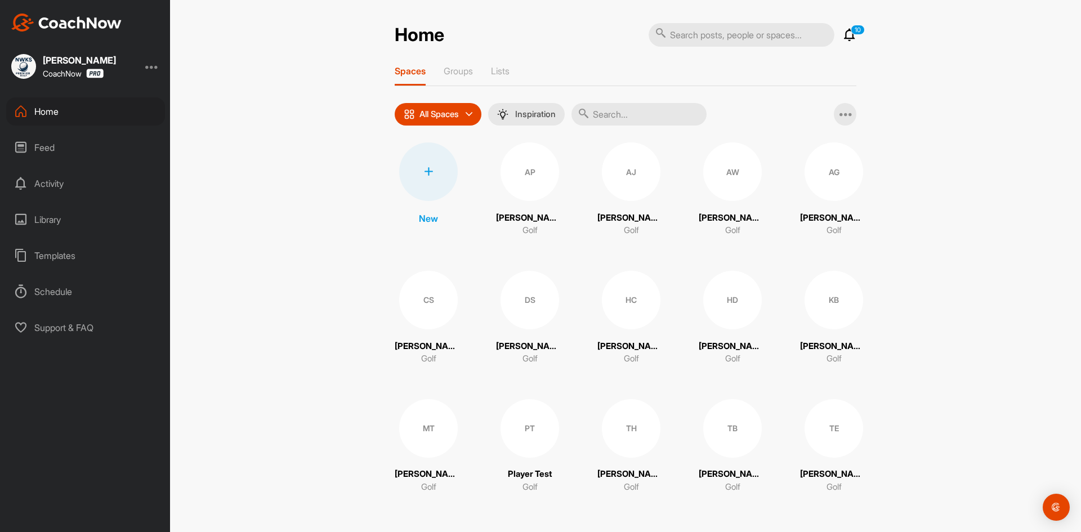
click at [437, 160] on div at bounding box center [428, 171] width 59 height 59
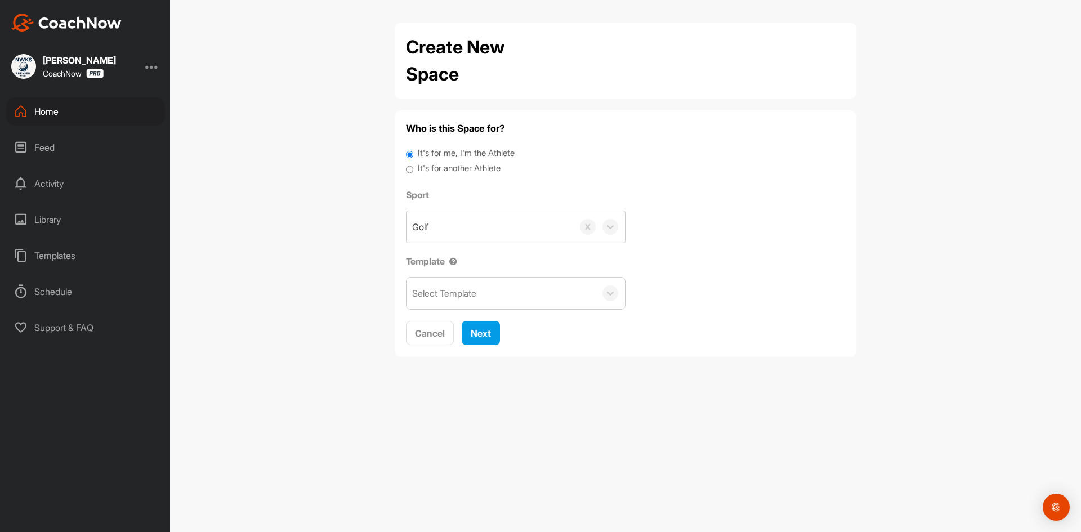
click at [447, 165] on label "It's for another Athlete" at bounding box center [459, 168] width 83 height 13
click at [413, 165] on input "It's for another Athlete" at bounding box center [409, 169] width 7 height 15
radio input "true"
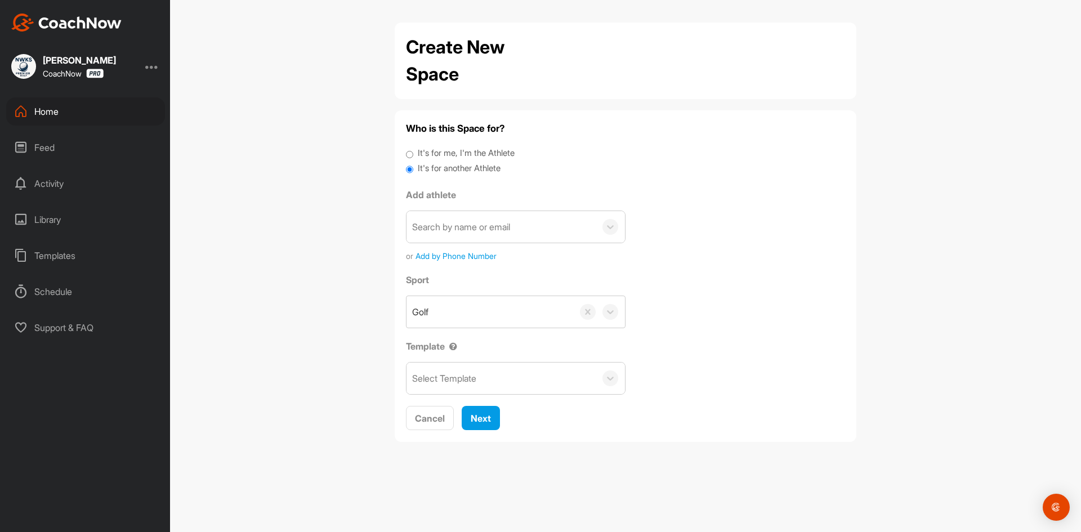
click at [499, 231] on div "Search by name or email" at bounding box center [461, 227] width 98 height 14
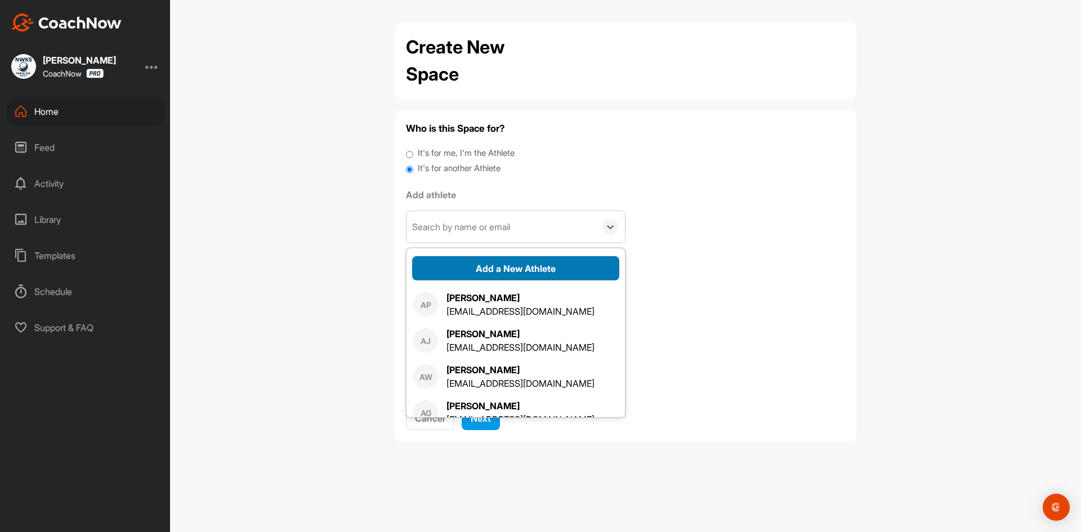
click at [494, 267] on button "Add a New Athlete" at bounding box center [515, 268] width 207 height 24
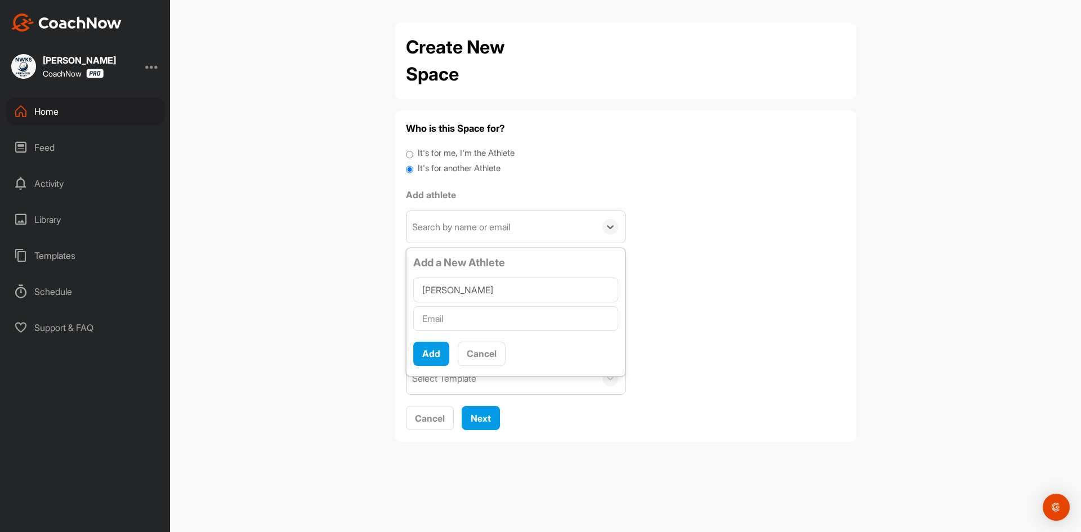
type input "[PERSON_NAME]"
type input "[EMAIL_ADDRESS][DOMAIN_NAME]"
click at [441, 360] on button "Add" at bounding box center [431, 354] width 36 height 24
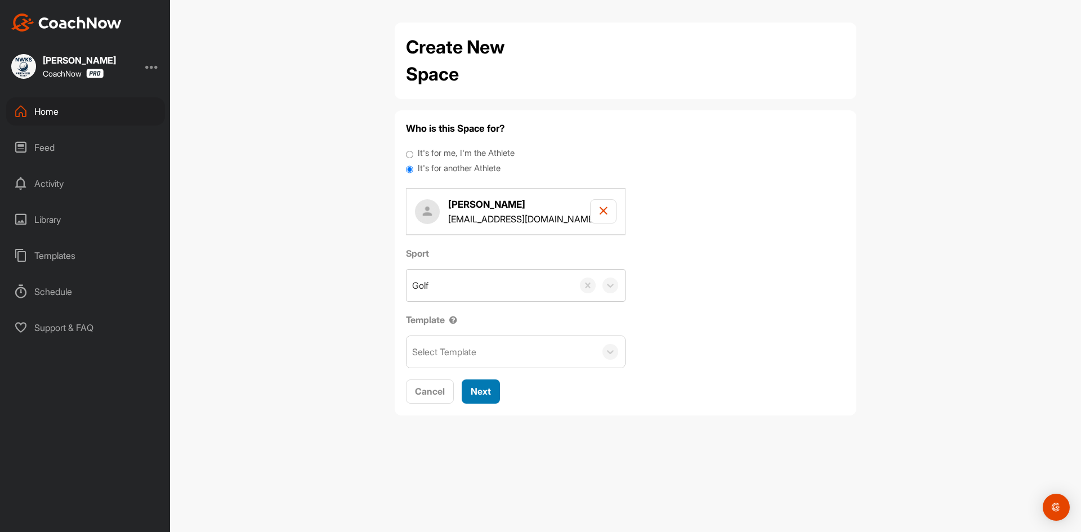
click at [486, 391] on span "Next" at bounding box center [481, 391] width 20 height 11
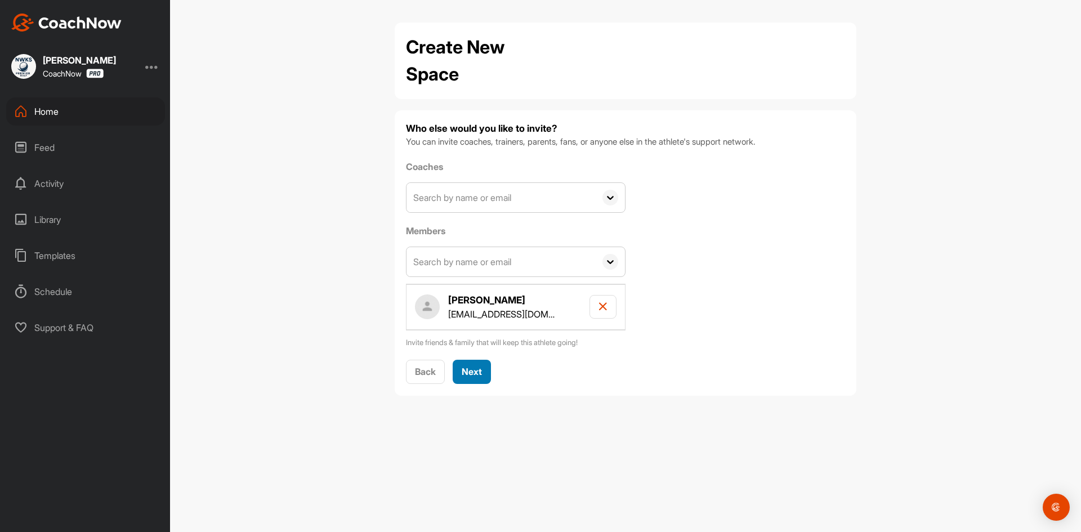
click at [474, 374] on span "Next" at bounding box center [472, 371] width 20 height 11
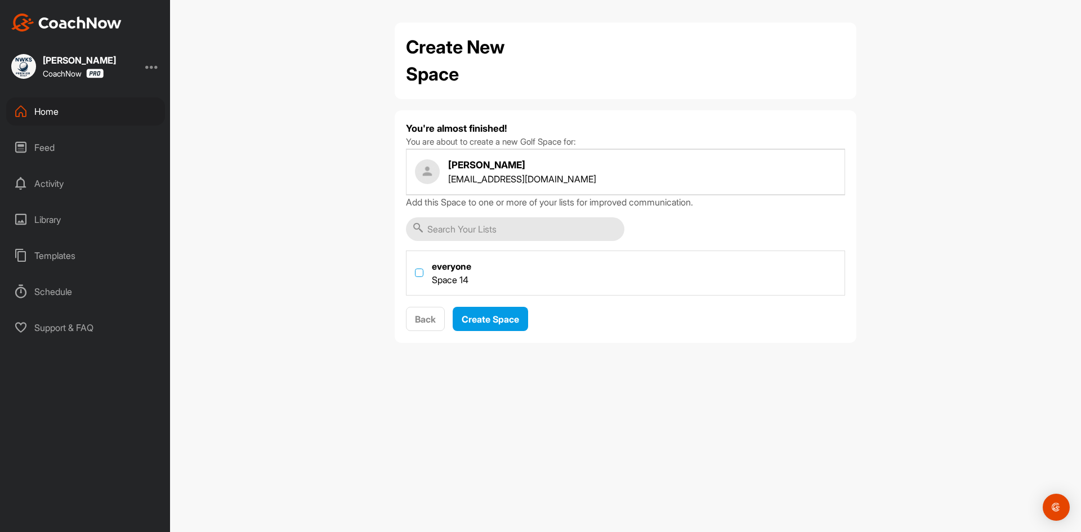
click at [422, 268] on label at bounding box center [419, 272] width 8 height 8
click at [415, 268] on input "checkbox" at bounding box center [415, 268] width 1 height 1
checkbox input "true"
click at [484, 318] on span "Create Space" at bounding box center [490, 319] width 57 height 11
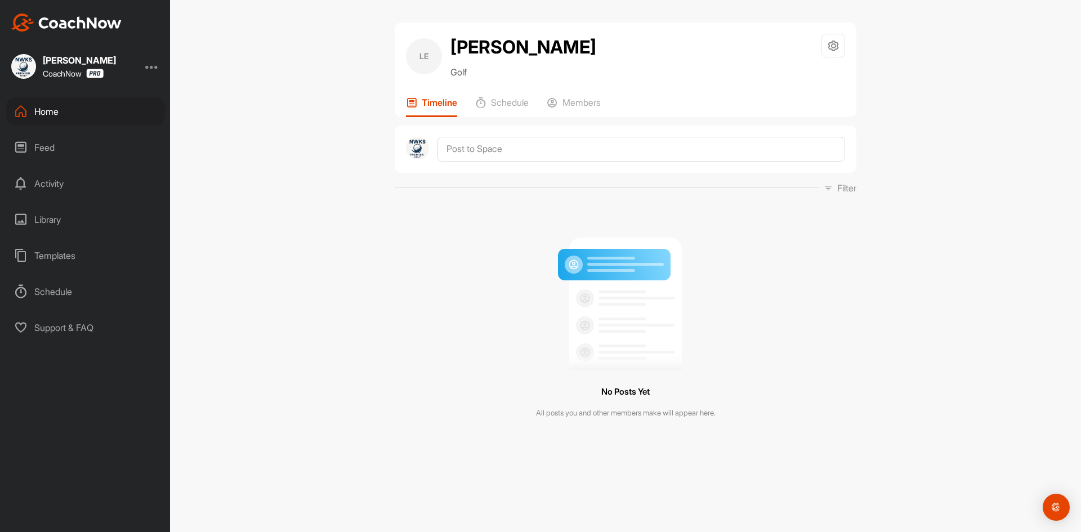
click at [78, 111] on div "Home" at bounding box center [85, 111] width 159 height 28
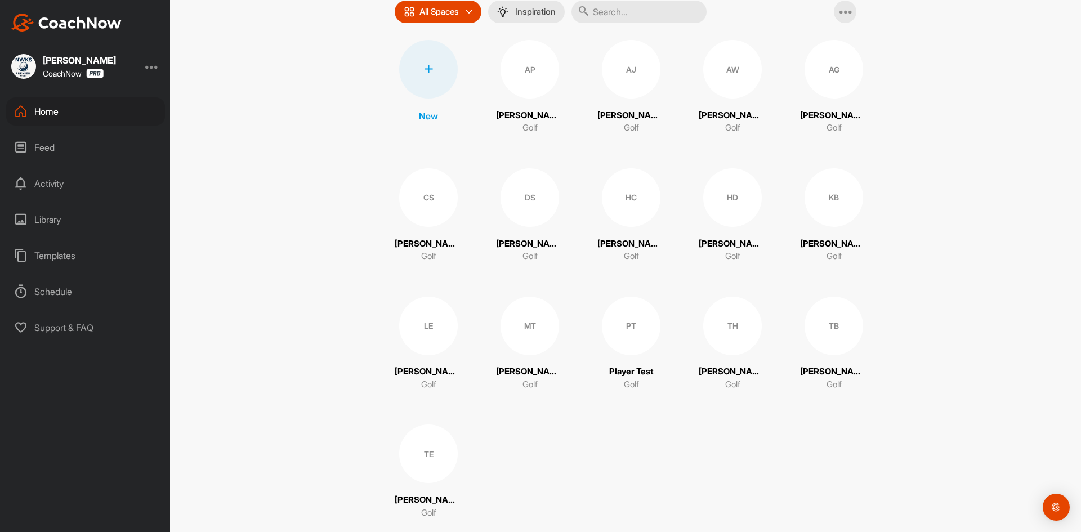
scroll to position [113, 0]
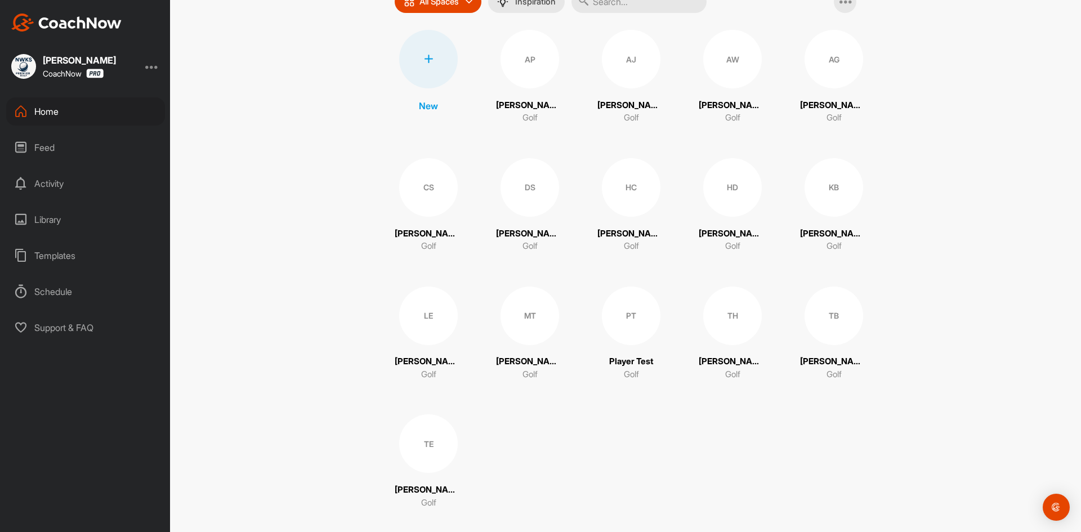
click at [424, 315] on div "LE" at bounding box center [428, 315] width 59 height 59
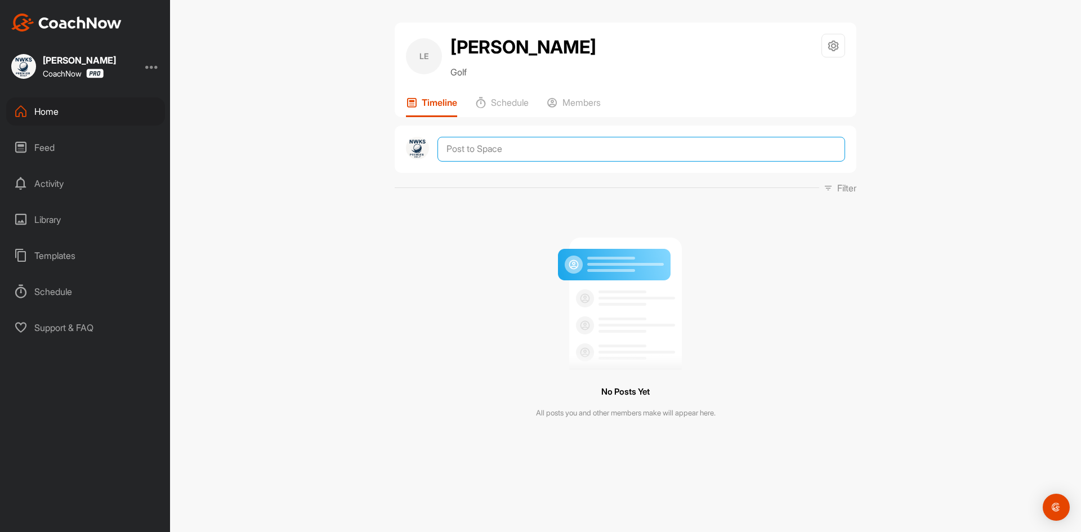
click at [522, 148] on textarea at bounding box center [640, 149] width 407 height 25
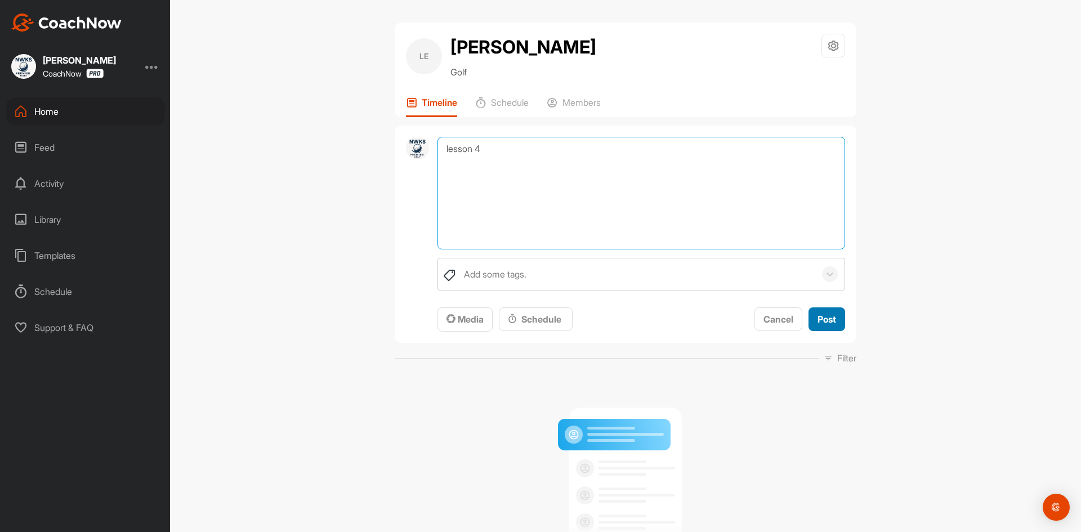
type textarea "lesson 4"
click at [823, 320] on span "Post" at bounding box center [826, 319] width 19 height 11
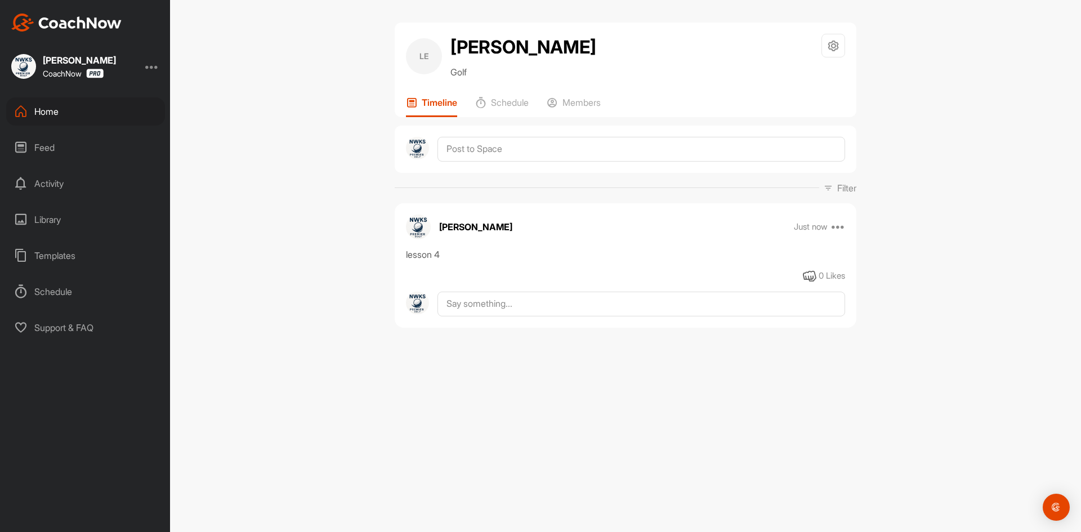
click at [74, 114] on div "Home" at bounding box center [85, 111] width 159 height 28
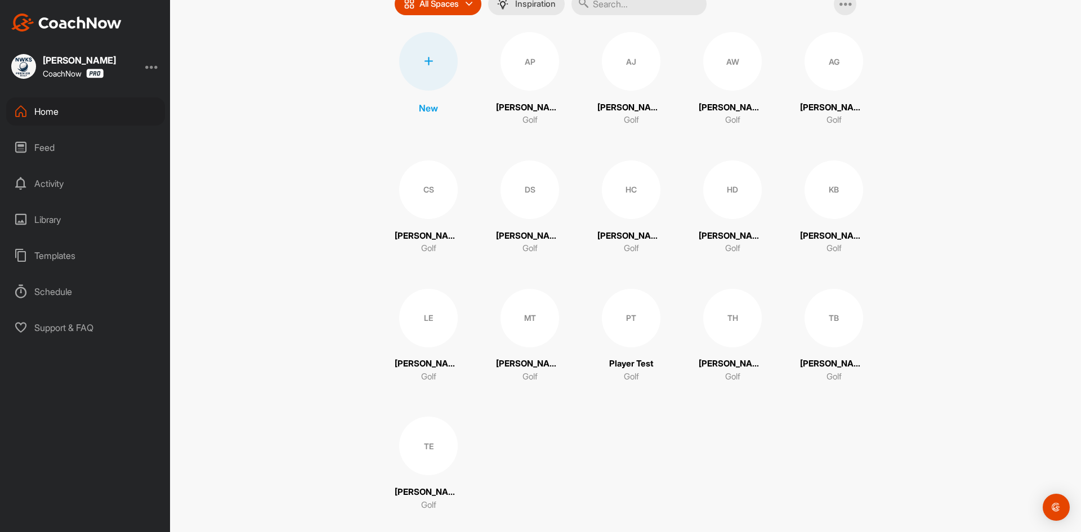
scroll to position [113, 0]
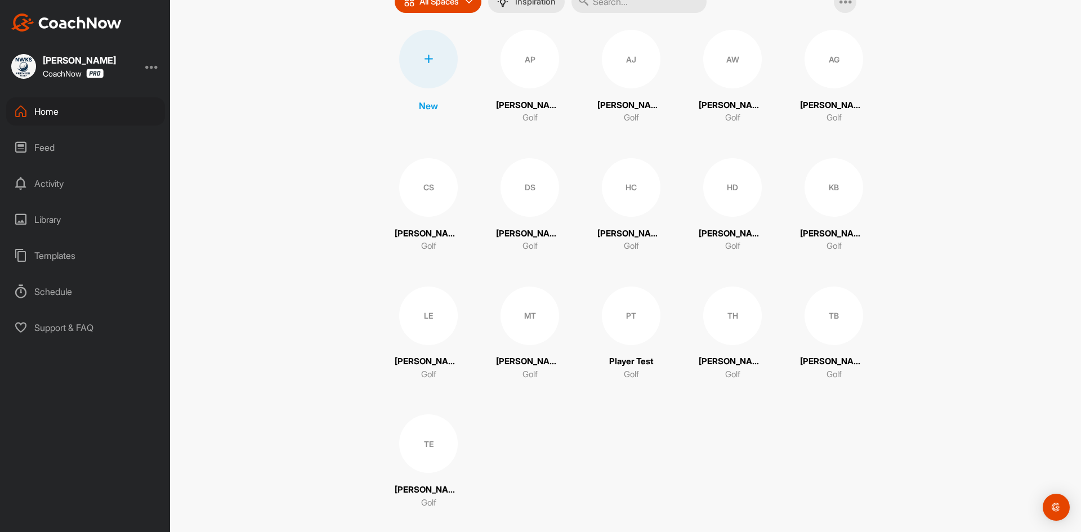
click at [399, 452] on div "TE" at bounding box center [428, 443] width 59 height 59
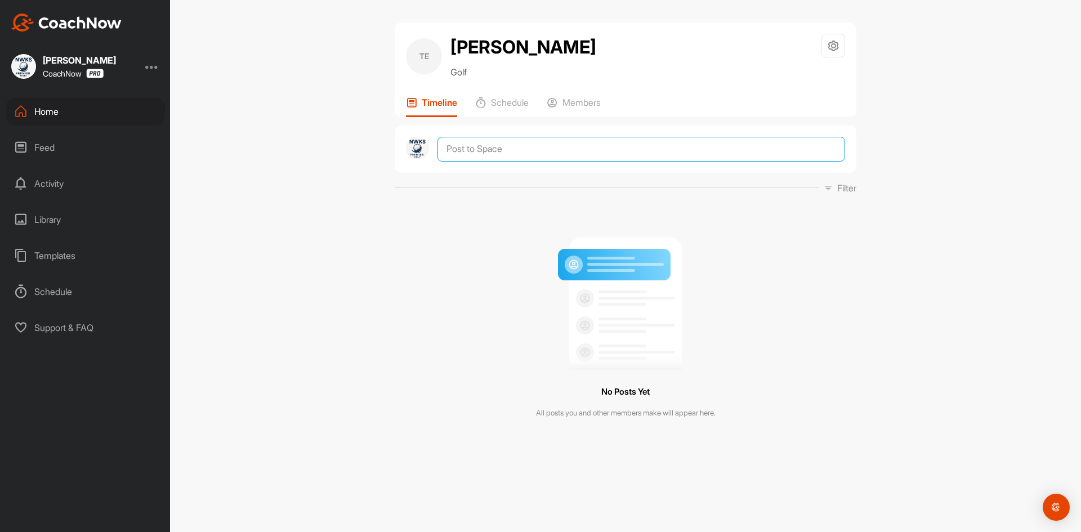
click at [507, 153] on textarea at bounding box center [640, 149] width 407 height 25
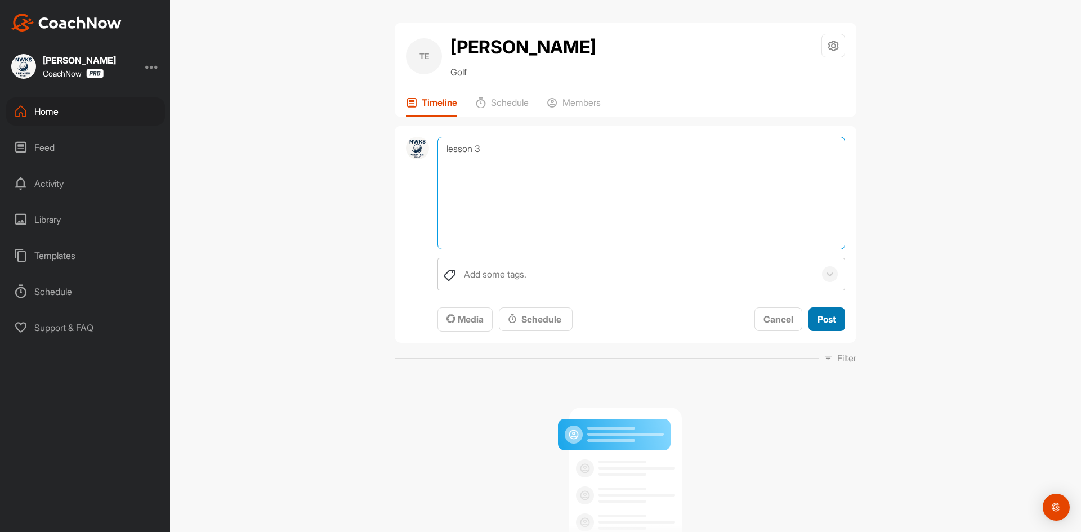
type textarea "lesson 3"
click at [827, 322] on span "Post" at bounding box center [826, 319] width 19 height 11
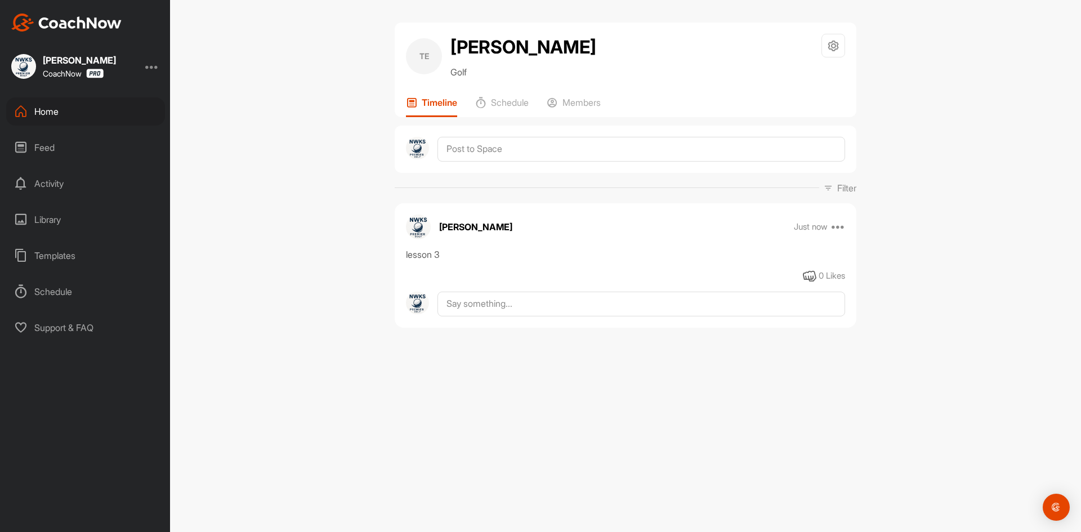
click at [299, 214] on div "TE [PERSON_NAME] Golf Space Settings Your Notifications Timeline Schedule Membe…" at bounding box center [625, 266] width 911 height 532
click at [120, 105] on div "Home" at bounding box center [85, 111] width 159 height 28
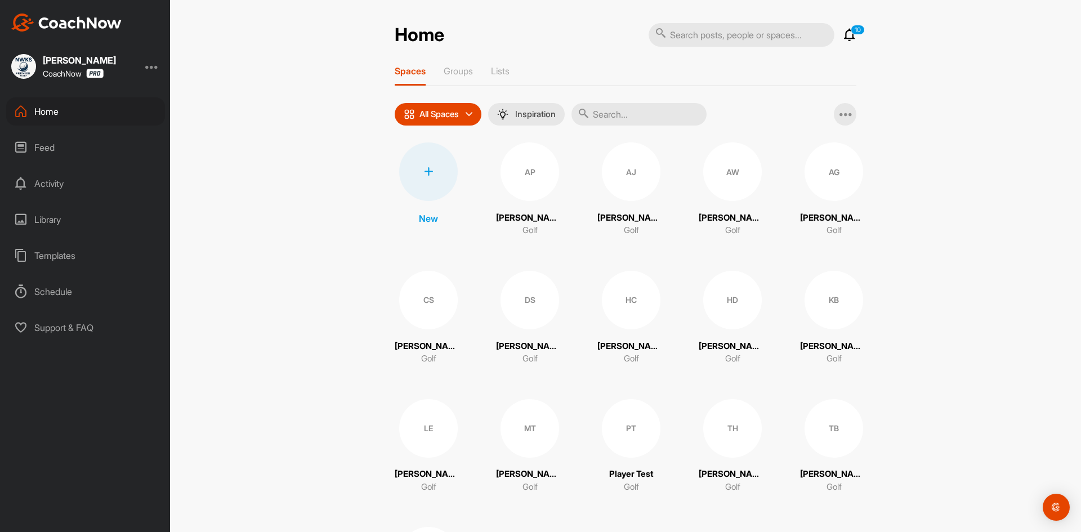
click at [57, 108] on div "Home" at bounding box center [85, 111] width 159 height 28
click at [246, 268] on div "Home 10 Notifications Invitations [DATE] [PERSON_NAME] C. joined space 2 m • Ha…" at bounding box center [625, 266] width 911 height 532
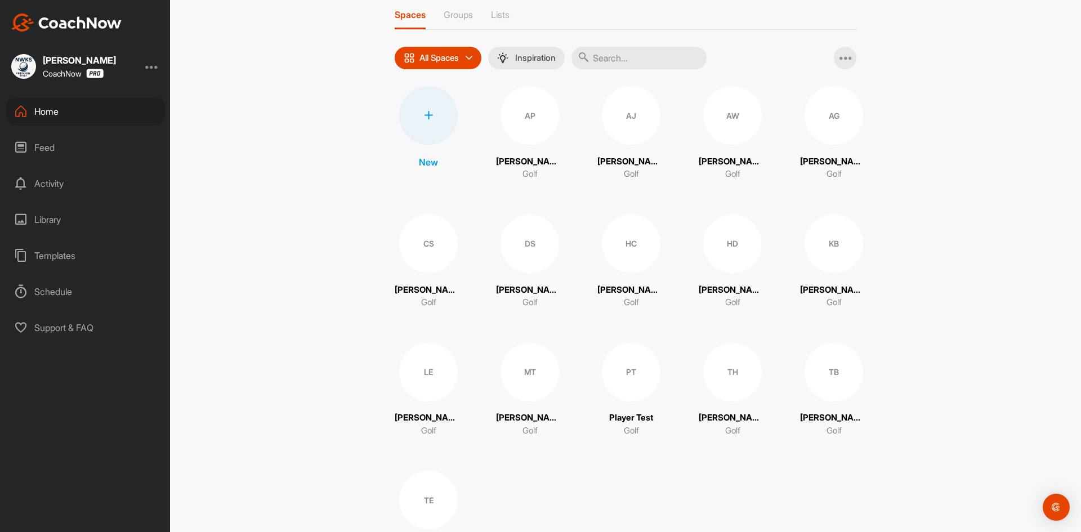
click at [817, 373] on div "TB" at bounding box center [833, 372] width 59 height 59
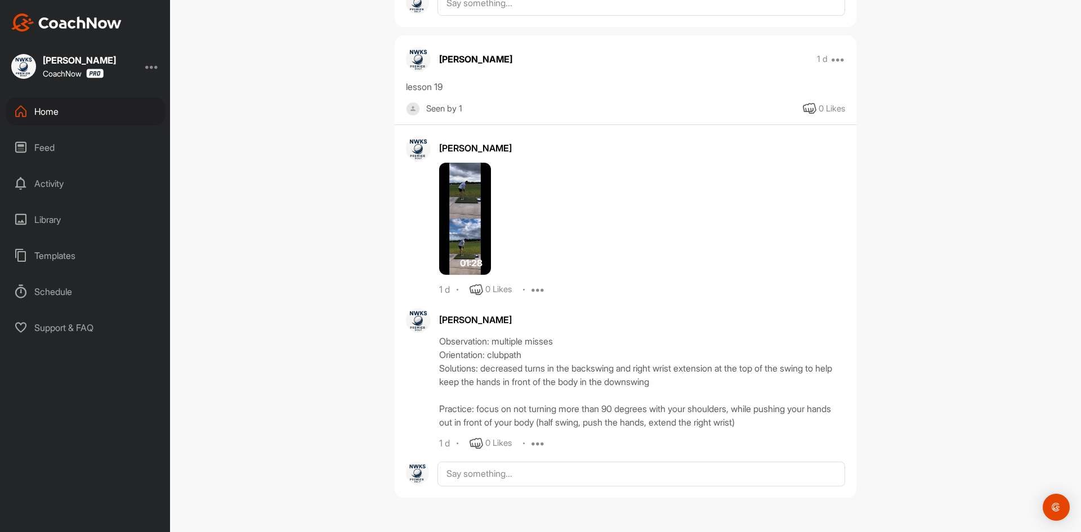
scroll to position [1069, 0]
click at [965, 239] on div "TB [PERSON_NAME] Bookings Golf Space Settings Your Notifications Timeline Sched…" at bounding box center [625, 266] width 911 height 532
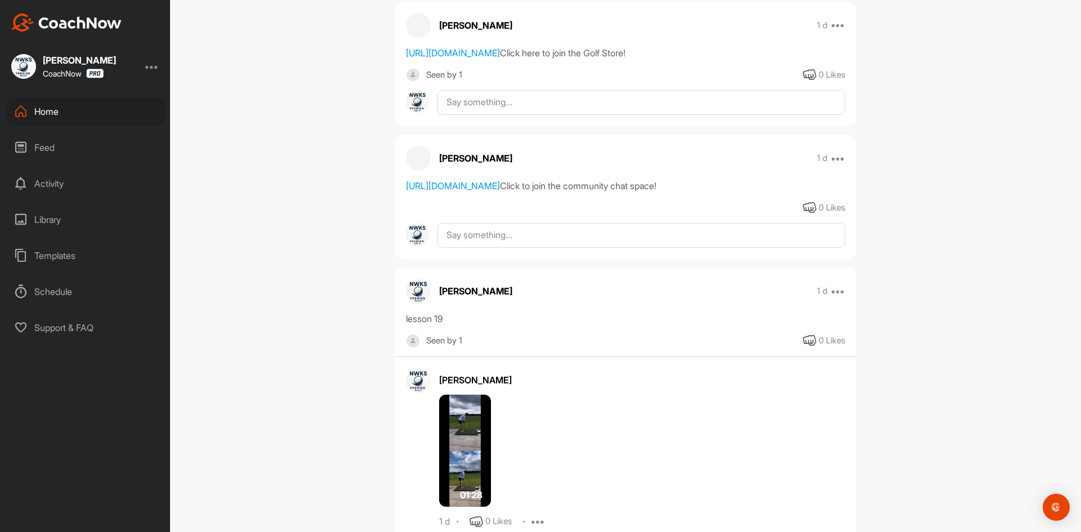
click at [71, 117] on div "Home" at bounding box center [85, 111] width 159 height 28
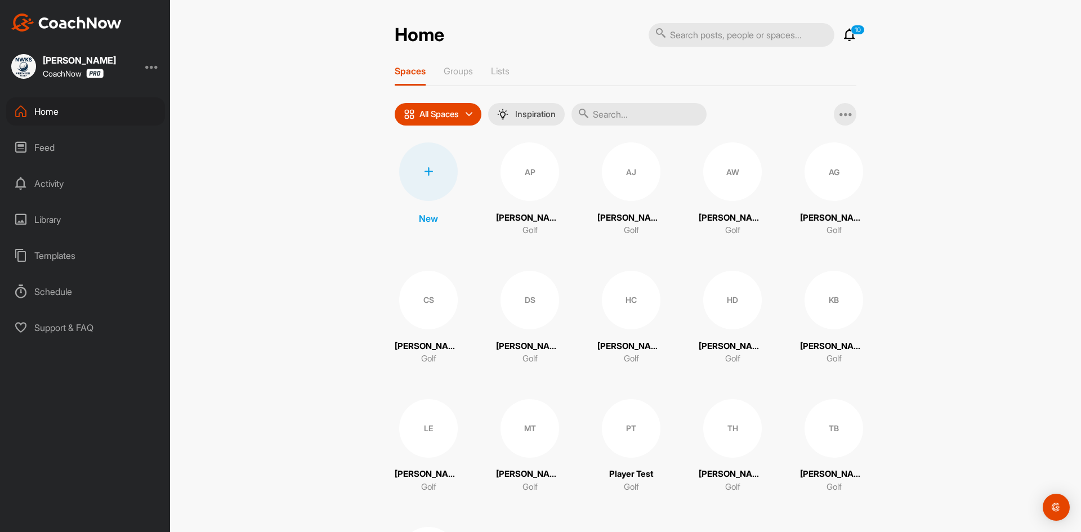
click at [956, 125] on div "Home 10 Notifications Invitations [DATE] [PERSON_NAME] C. joined space 8 m • Ha…" at bounding box center [625, 266] width 911 height 532
click at [523, 172] on div "AP" at bounding box center [529, 171] width 59 height 59
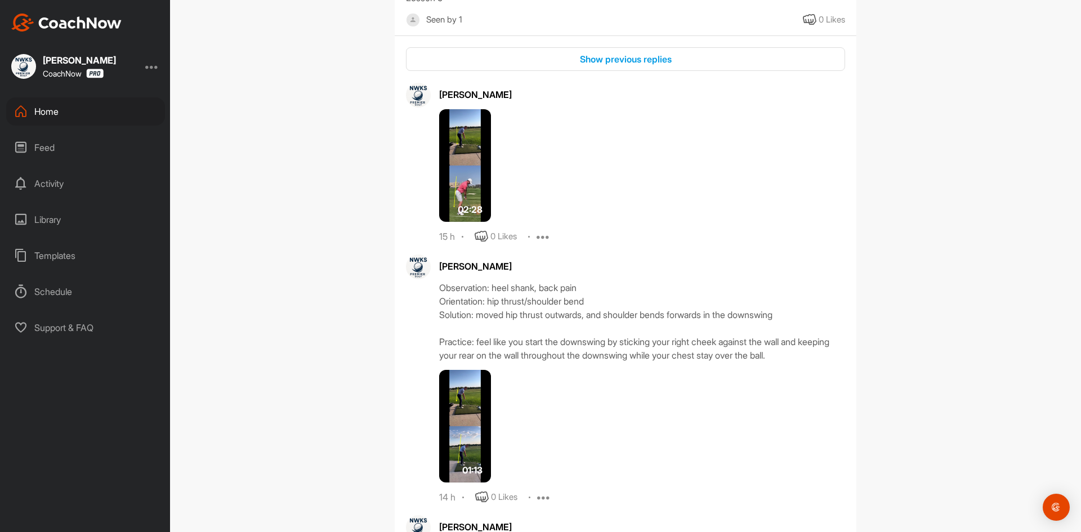
scroll to position [1069, 0]
click at [450, 221] on img at bounding box center [465, 164] width 52 height 113
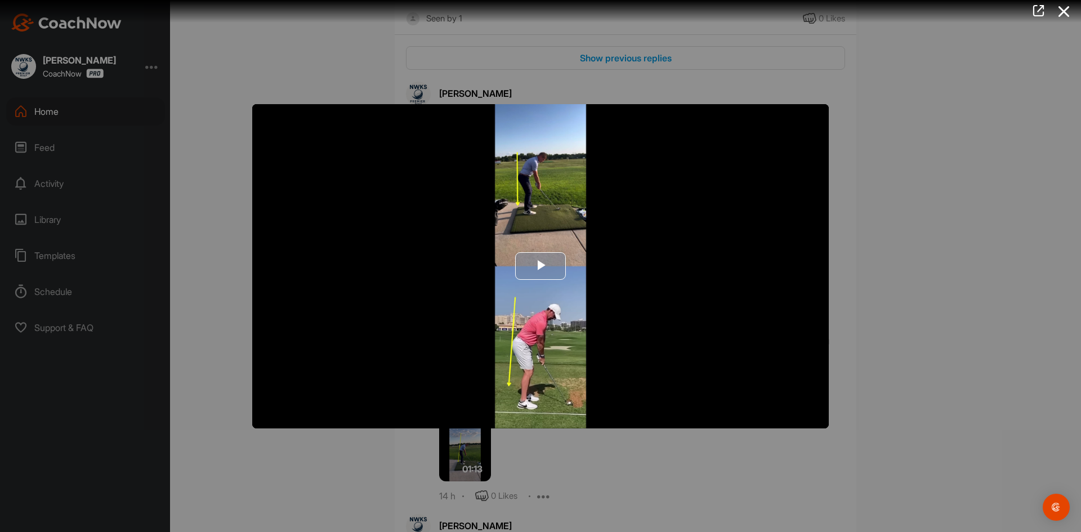
click at [540, 266] on span "Video Player" at bounding box center [540, 266] width 0 height 0
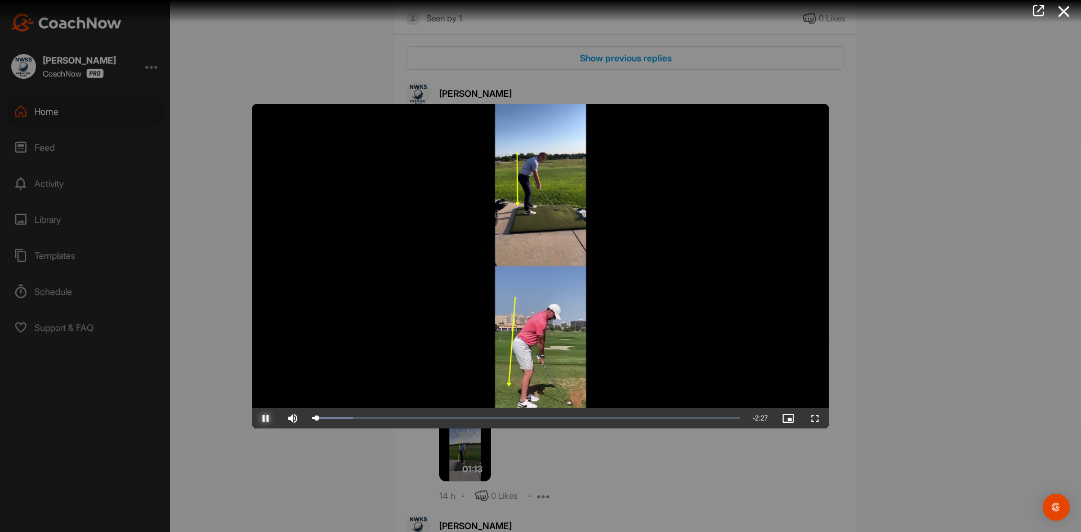
click at [268, 418] on span "Video Player" at bounding box center [265, 418] width 27 height 0
drag, startPoint x: 818, startPoint y: 421, endPoint x: 818, endPoint y: 470, distance: 49.0
click at [818, 418] on span "Video Player" at bounding box center [814, 418] width 27 height 0
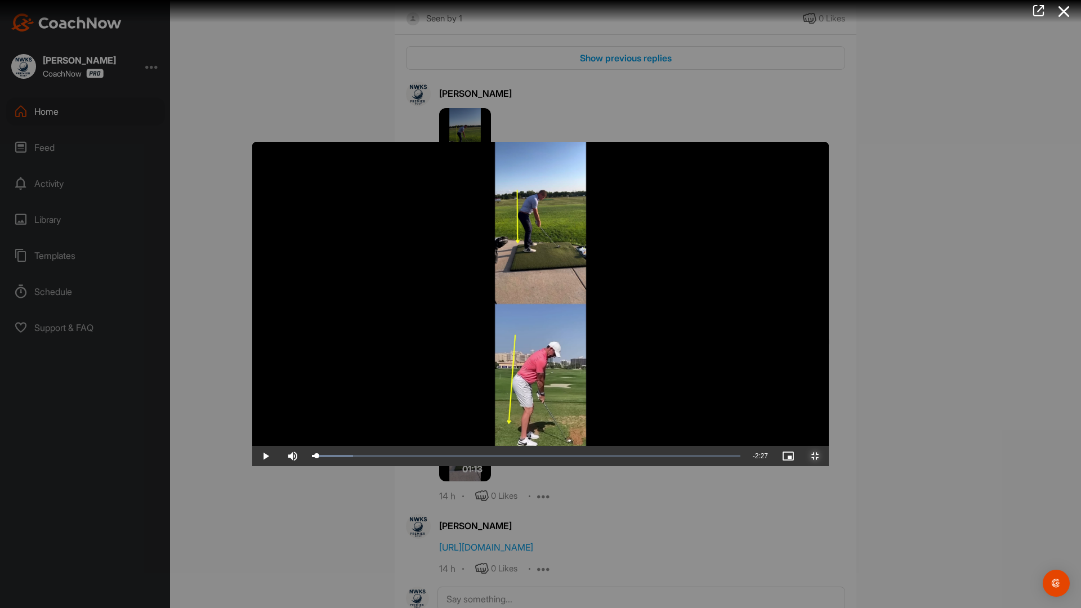
click at [828, 456] on span "Video Player" at bounding box center [814, 456] width 27 height 0
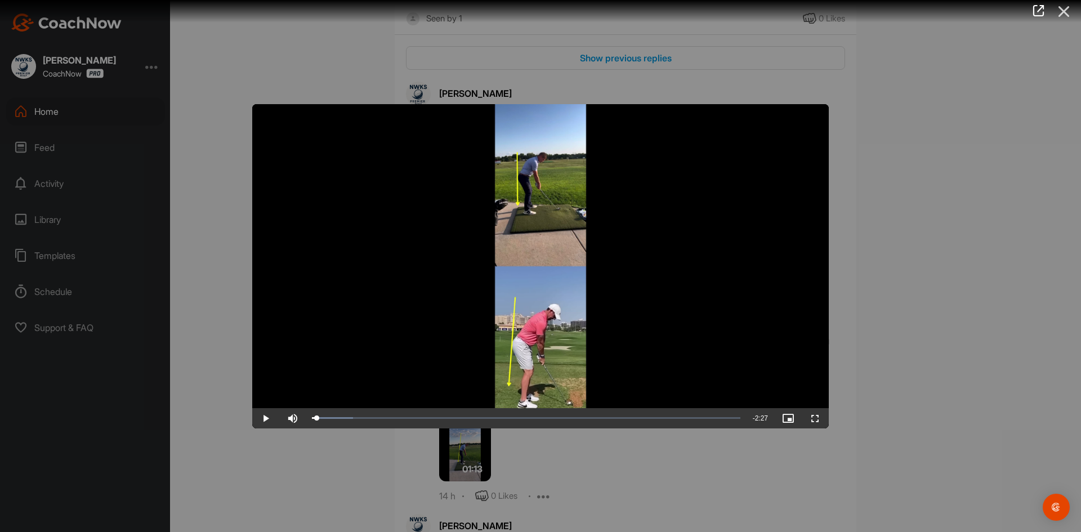
click at [1063, 15] on icon at bounding box center [1064, 11] width 26 height 21
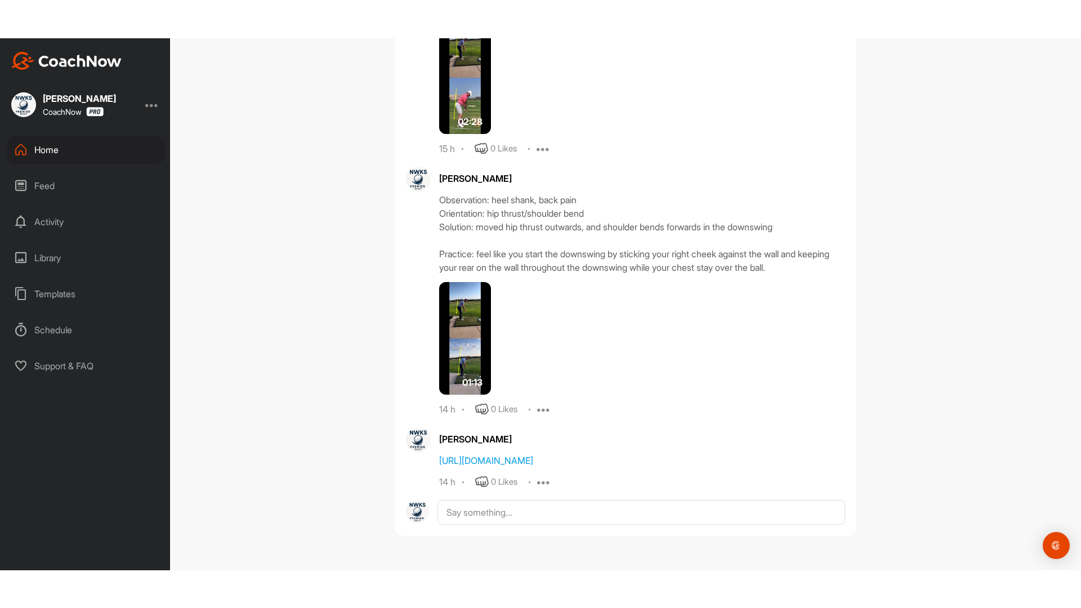
scroll to position [1351, 0]
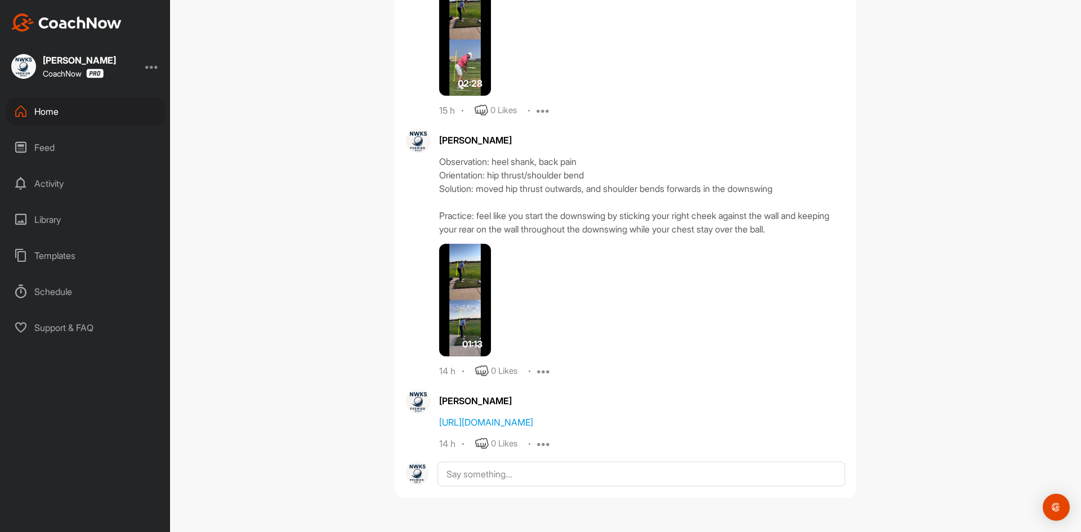
click at [481, 297] on img at bounding box center [465, 300] width 52 height 113
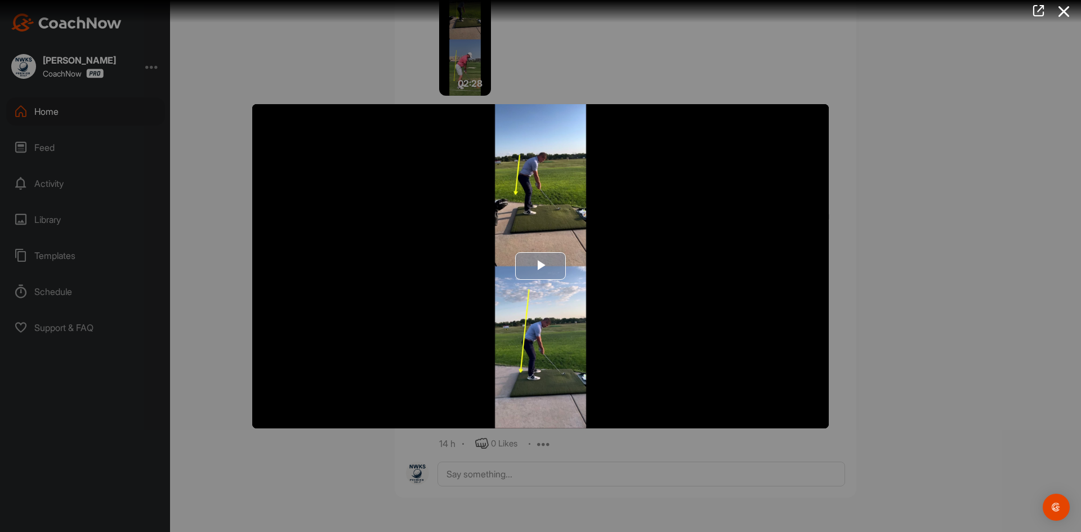
click at [540, 266] on span "Video Player" at bounding box center [540, 266] width 0 height 0
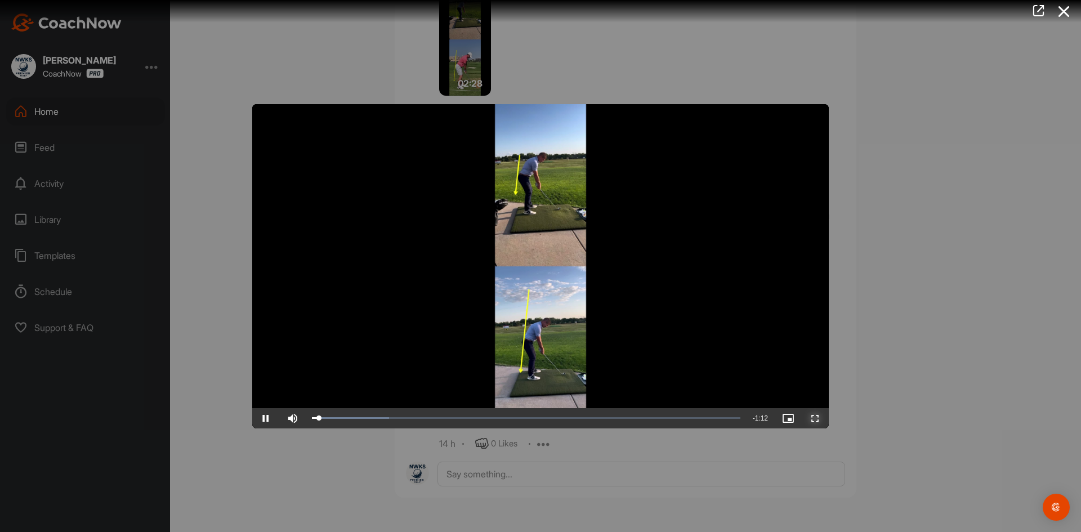
click at [816, 418] on span "Video Player" at bounding box center [814, 418] width 27 height 0
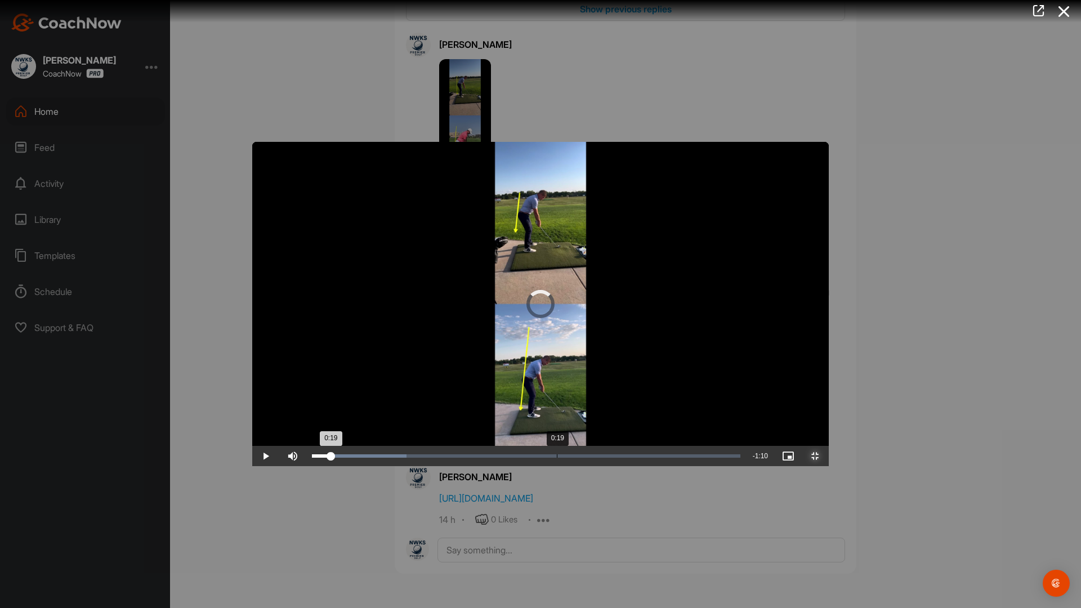
click at [312, 458] on div "Loaded : 22.13% 0:19 0:19" at bounding box center [526, 455] width 428 height 3
click at [394, 458] on div "Loaded : 29.71% 0:25 0:19" at bounding box center [526, 455] width 428 height 3
click at [487, 458] on div "Loaded : 38.96% 0:32 0:26" at bounding box center [526, 455] width 428 height 3
click at [828, 456] on span "Video Player" at bounding box center [814, 456] width 27 height 0
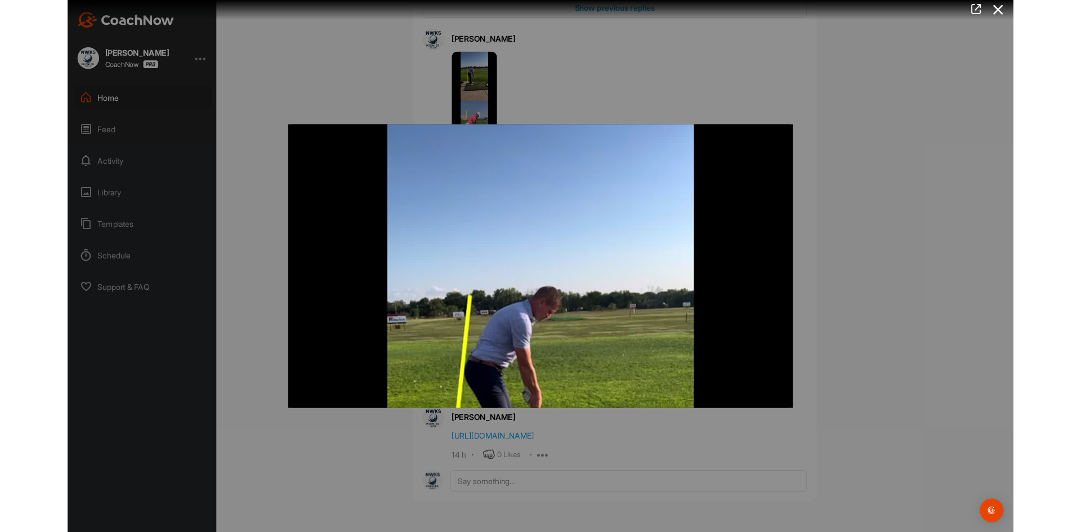
scroll to position [1351, 0]
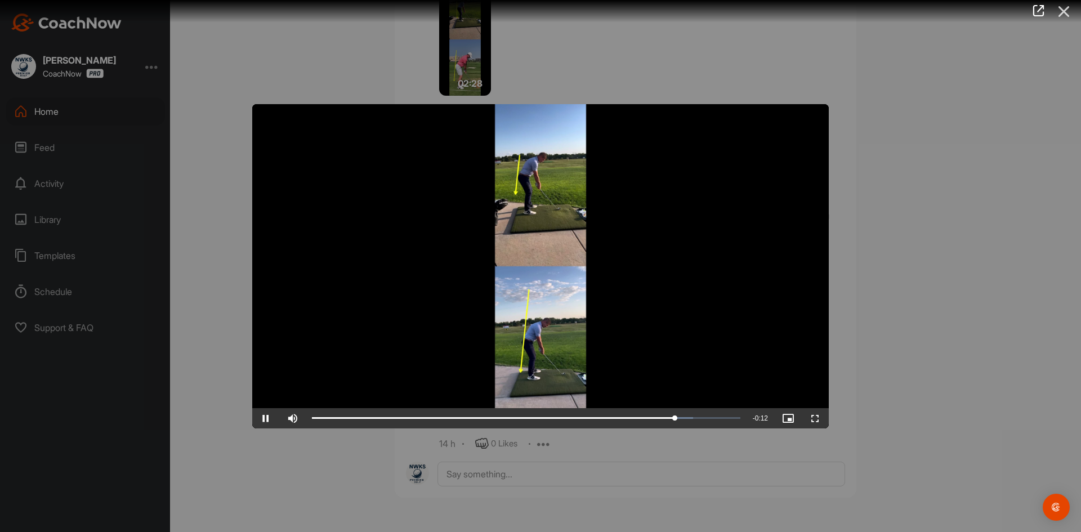
click at [1066, 10] on icon at bounding box center [1064, 11] width 26 height 21
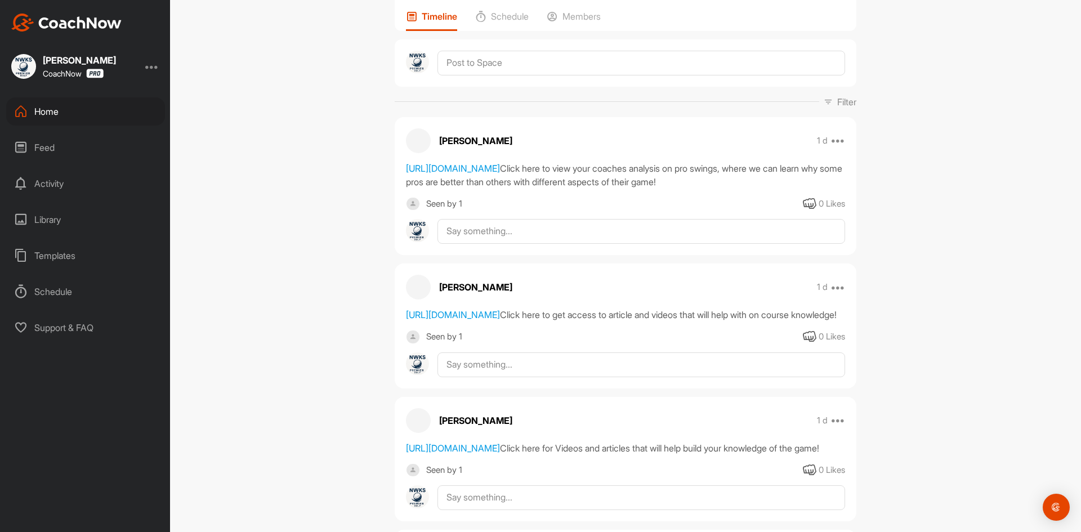
scroll to position [0, 0]
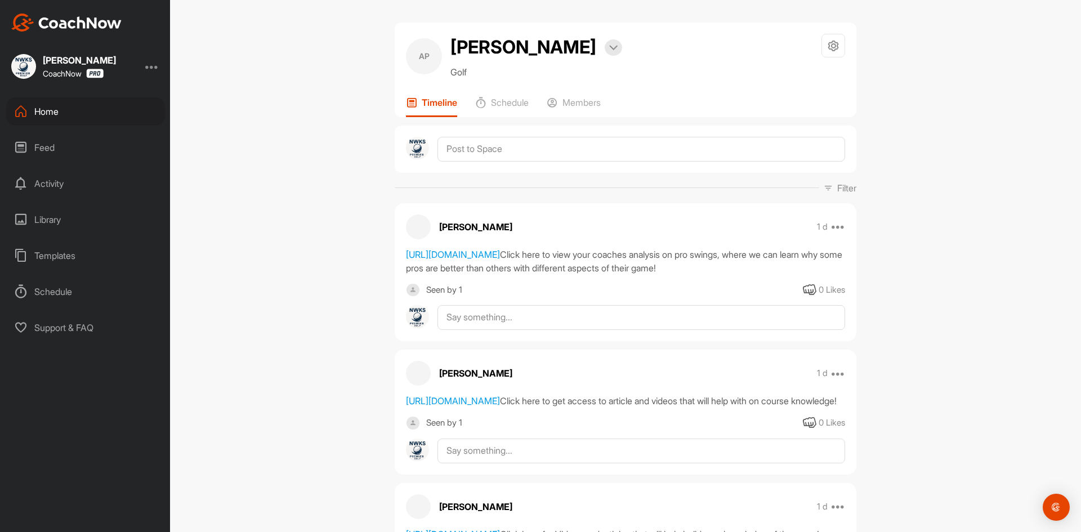
click at [212, 234] on div "AP [PERSON_NAME] Bookings Golf Space Settings Your Notifications Timeline Sched…" at bounding box center [625, 266] width 911 height 532
click at [94, 111] on div "Home" at bounding box center [85, 111] width 159 height 28
